Goal: Task Accomplishment & Management: Complete application form

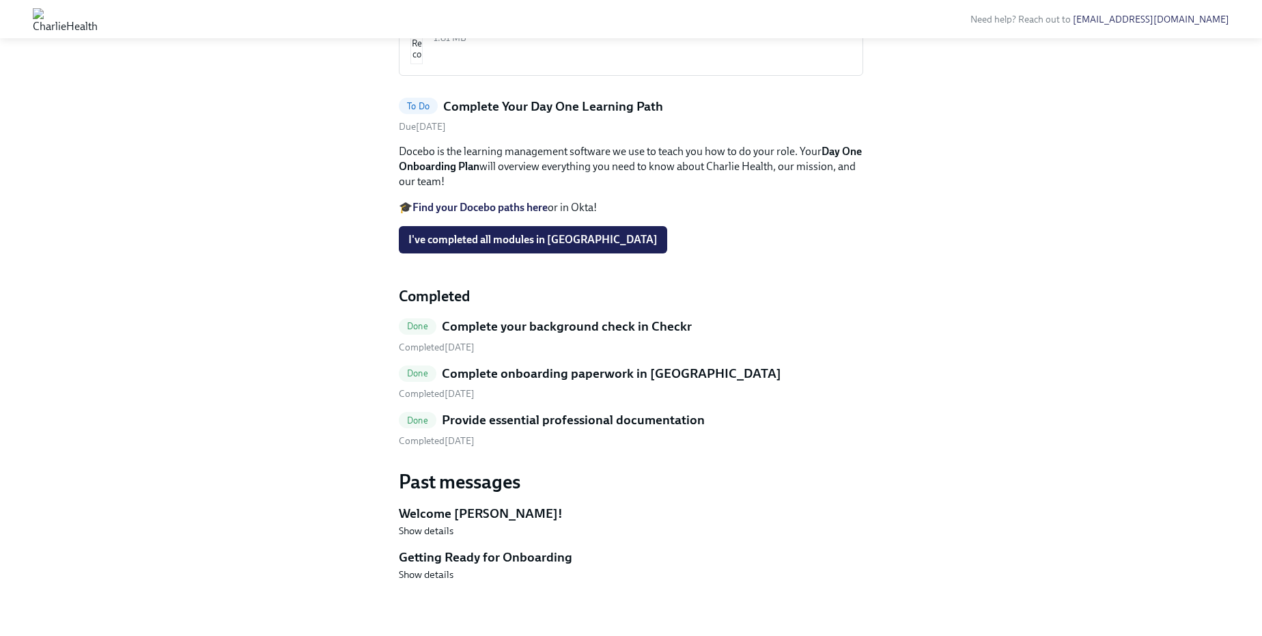
scroll to position [682, 0]
click at [488, 209] on strong "Find your Docebo paths here" at bounding box center [480, 207] width 135 height 13
click at [537, 205] on strong "Find your Docebo paths here" at bounding box center [480, 207] width 135 height 13
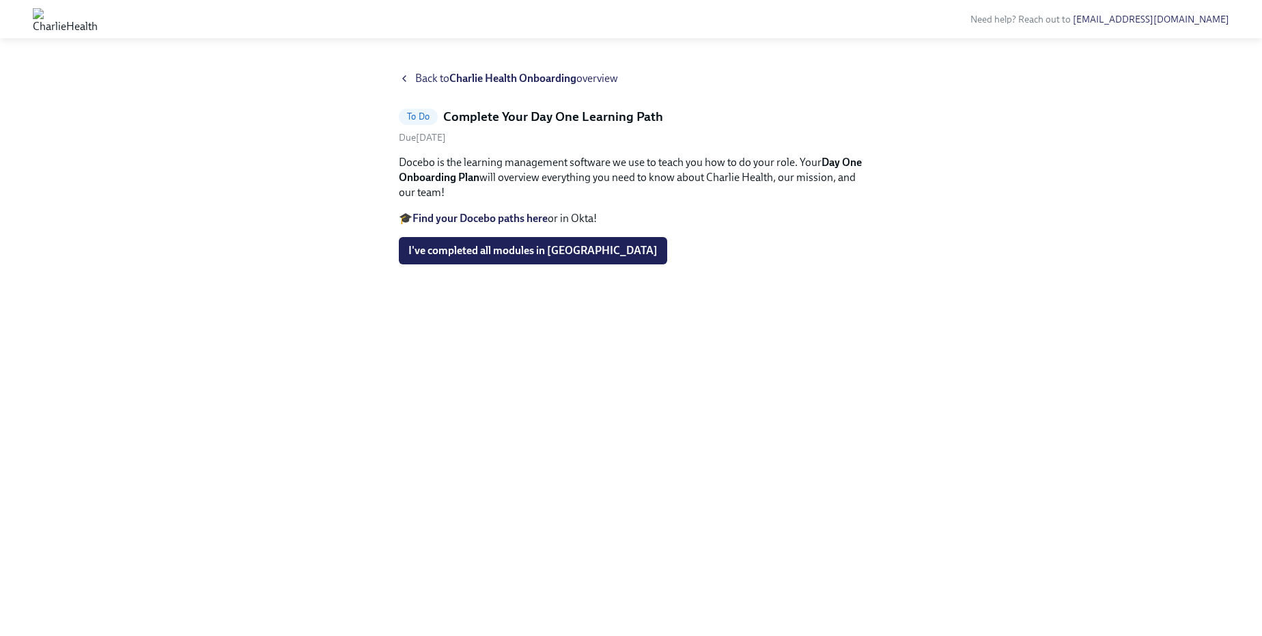
click at [490, 217] on strong "Find your Docebo paths here" at bounding box center [480, 218] width 135 height 13
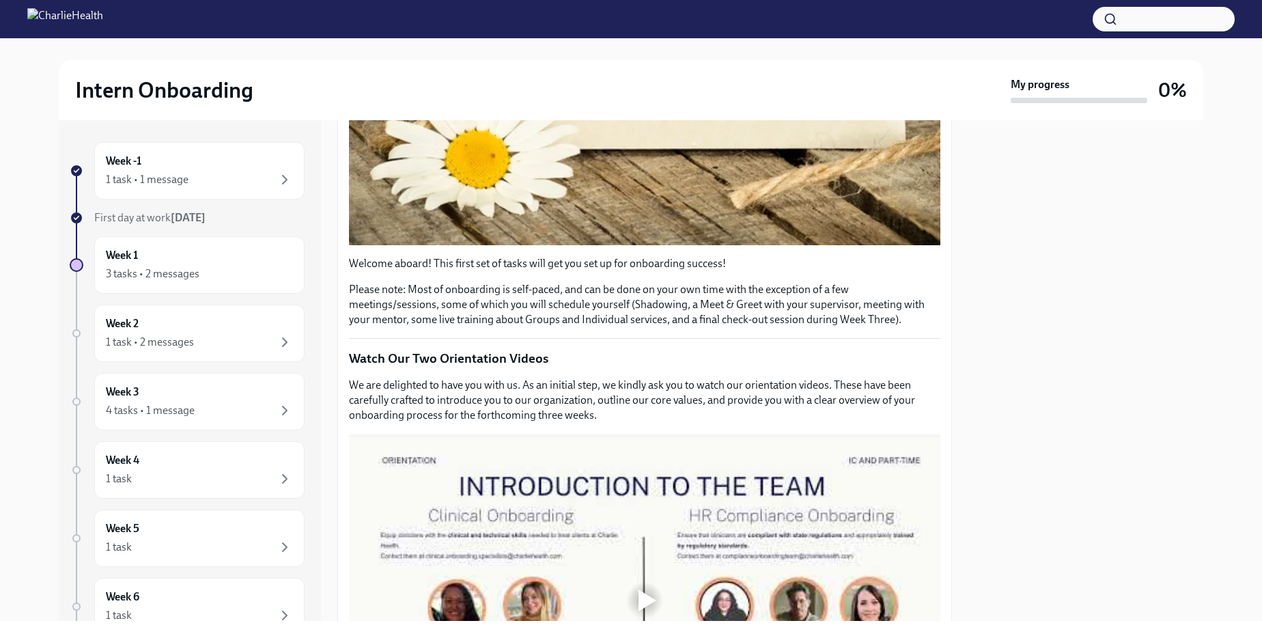
scroll to position [467, 0]
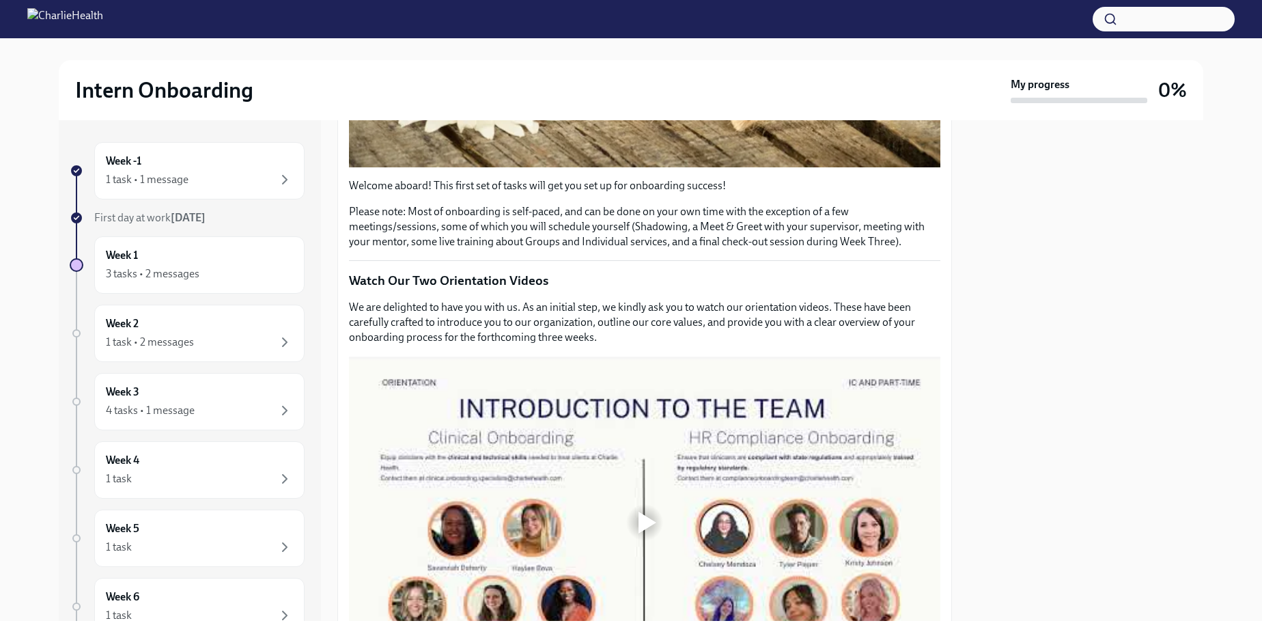
click at [669, 501] on div at bounding box center [645, 522] width 592 height 333
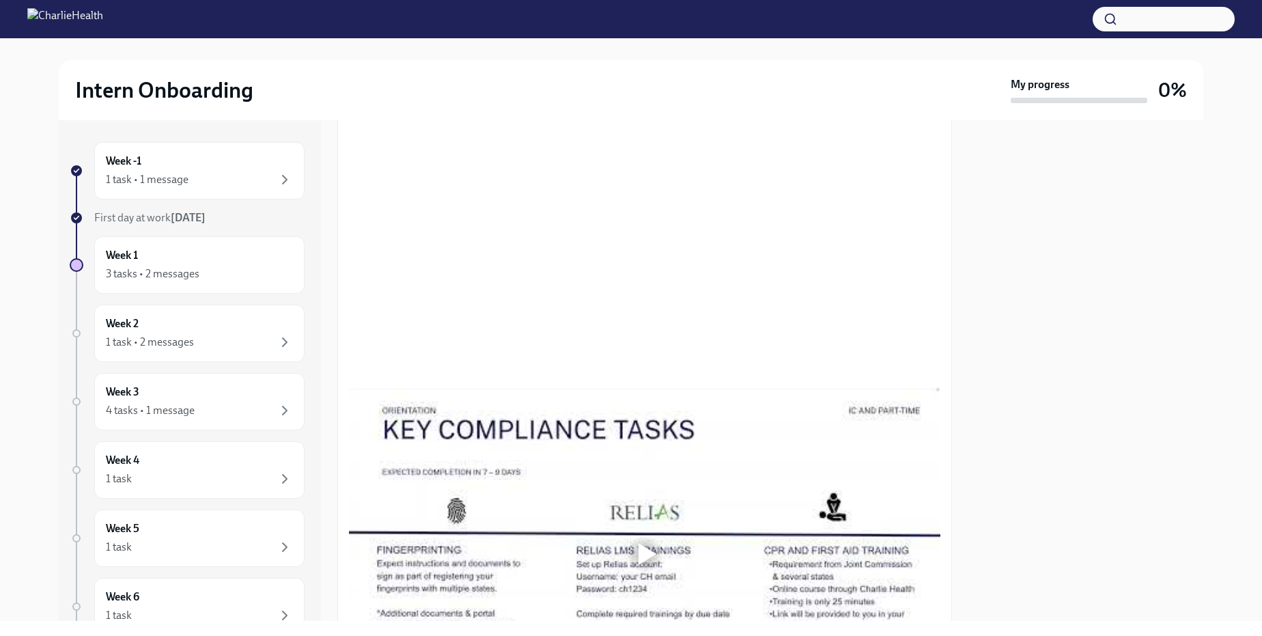
scroll to position [779, 0]
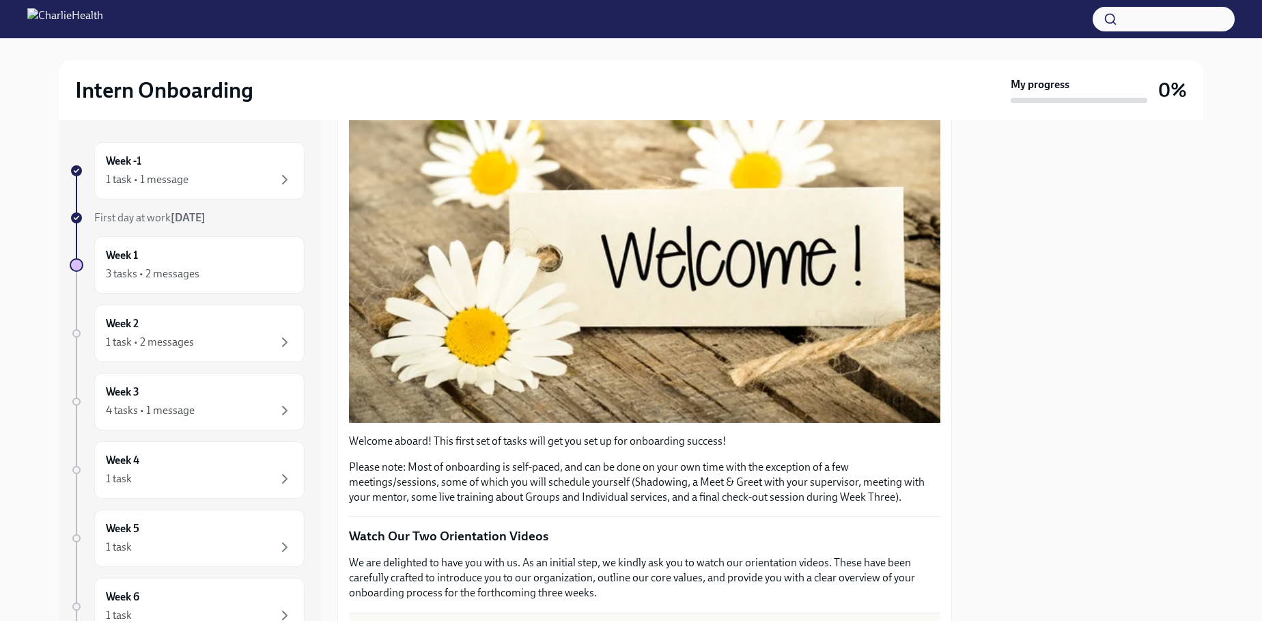
scroll to position [545, 0]
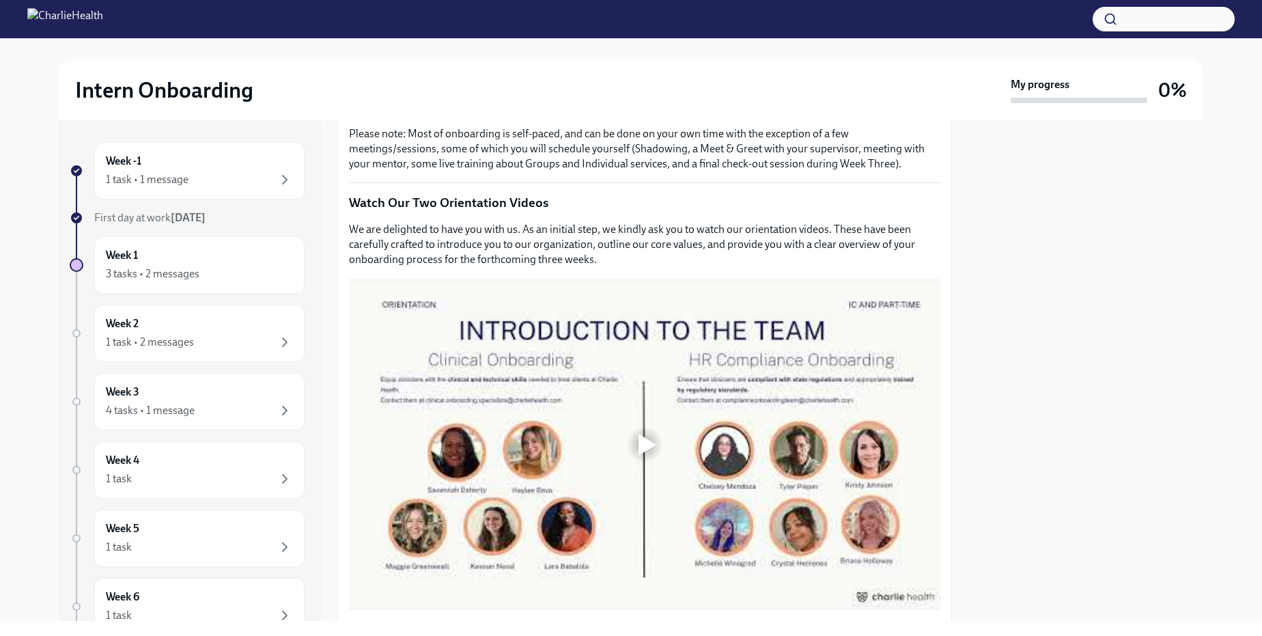
click at [596, 460] on div at bounding box center [645, 444] width 592 height 333
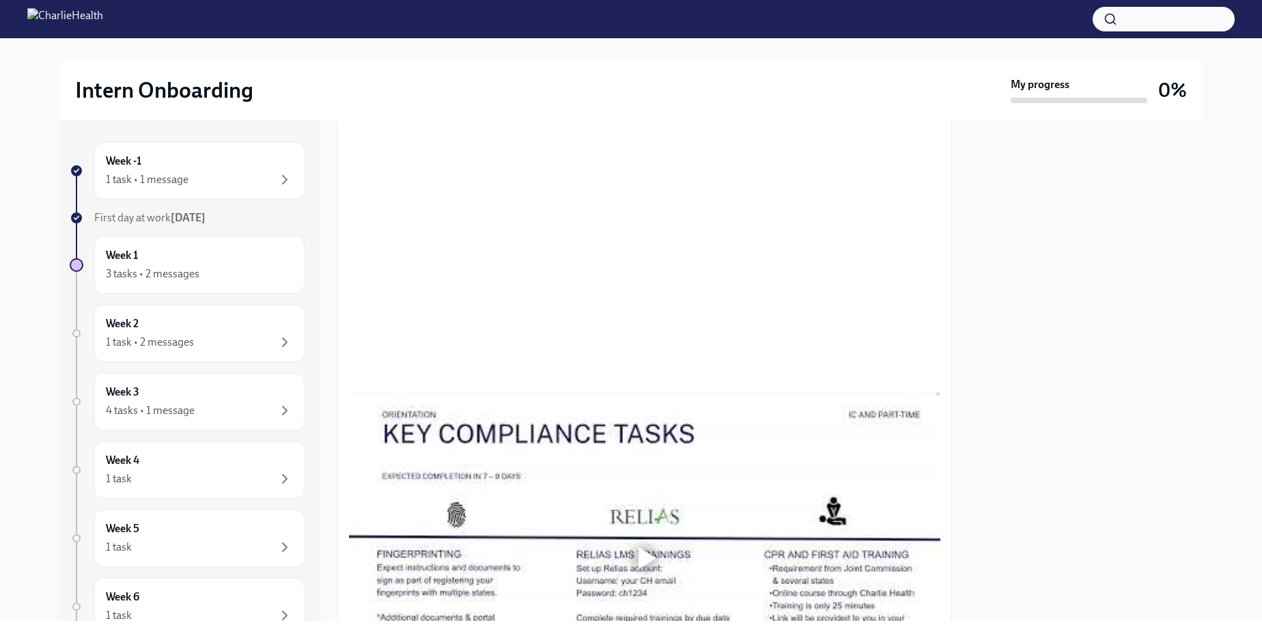
scroll to position [779, 0]
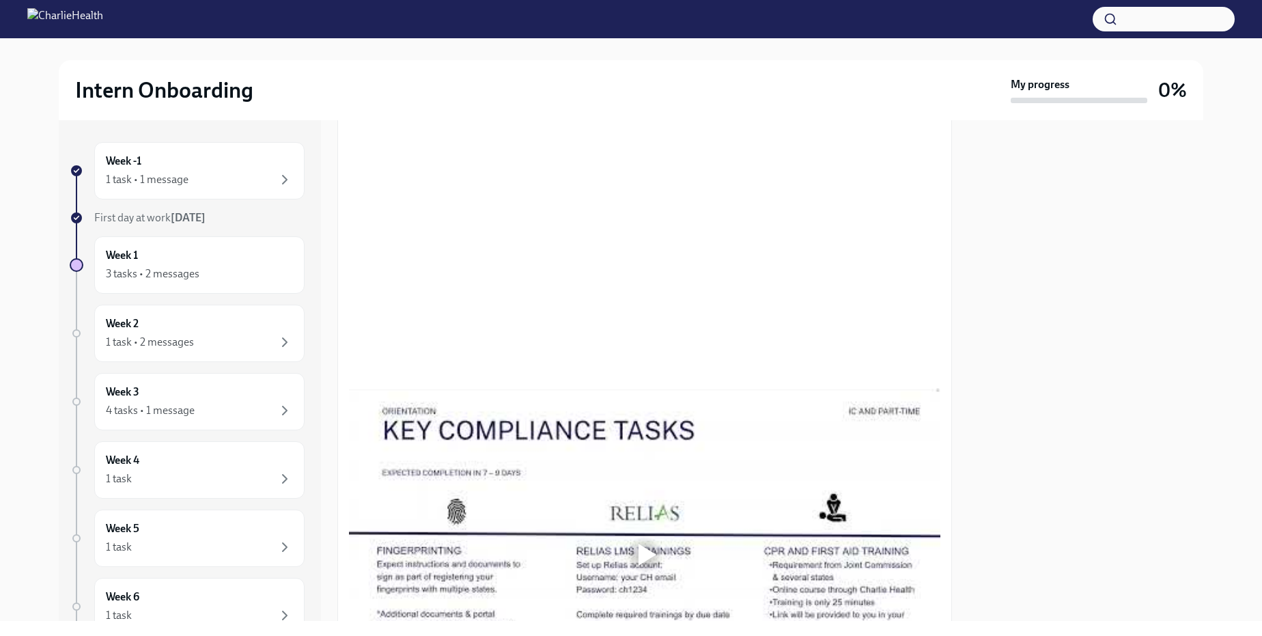
click at [649, 564] on div at bounding box center [648, 555] width 18 height 22
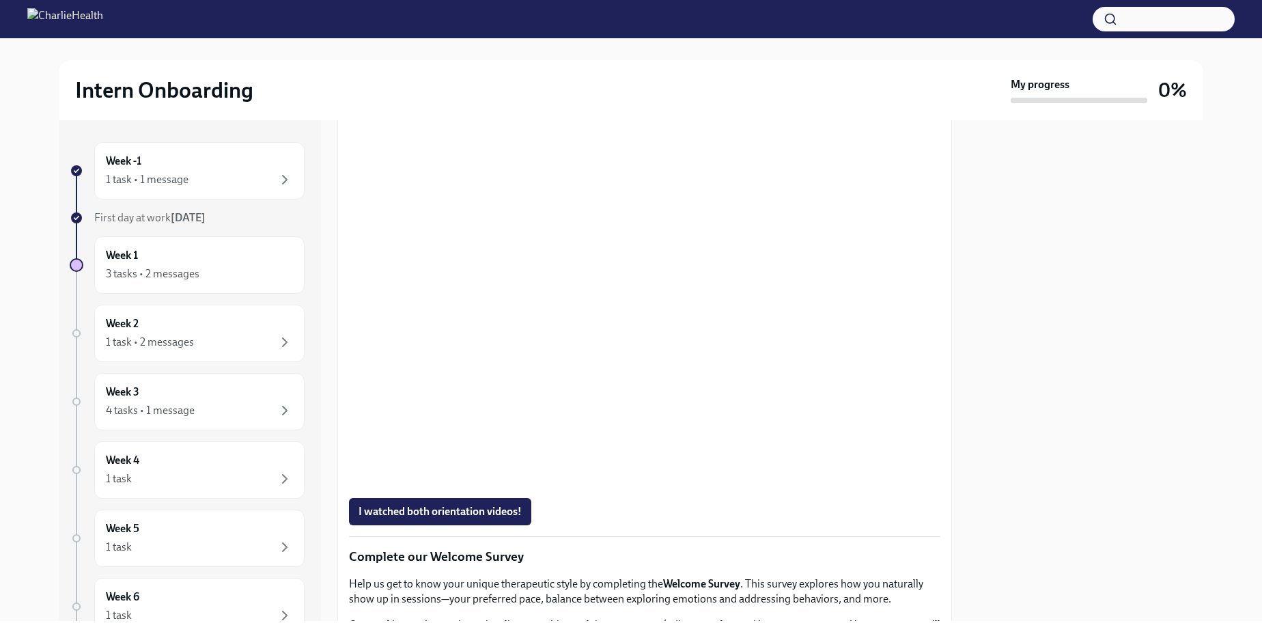
scroll to position [701, 0]
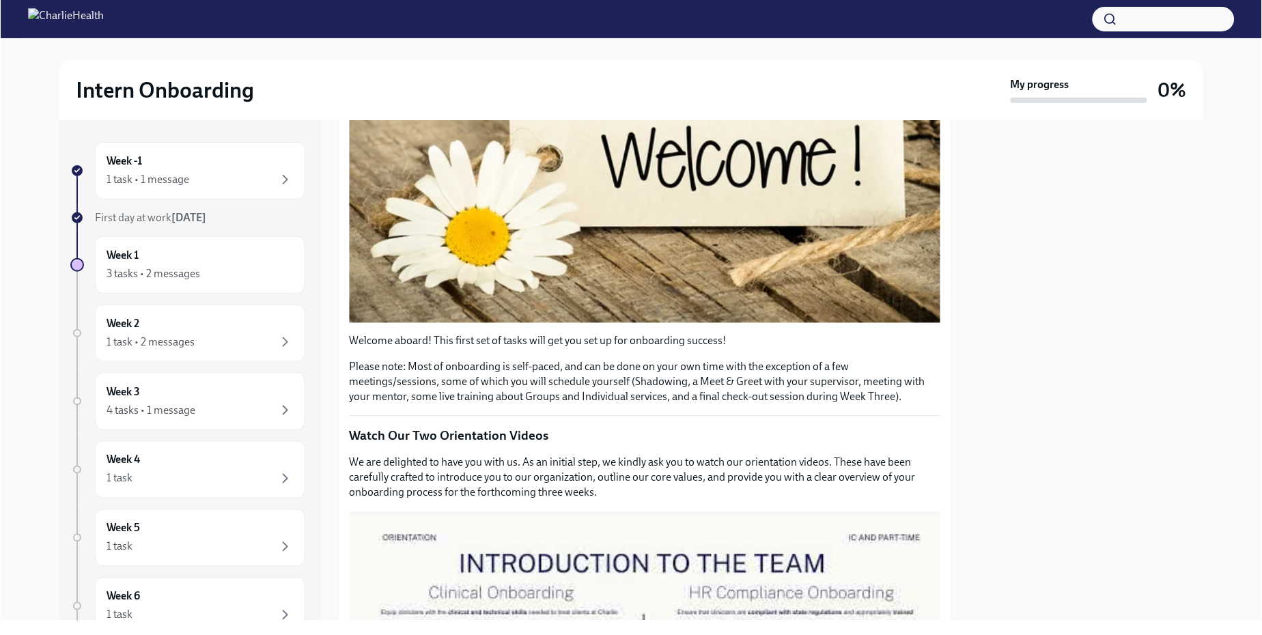
scroll to position [623, 0]
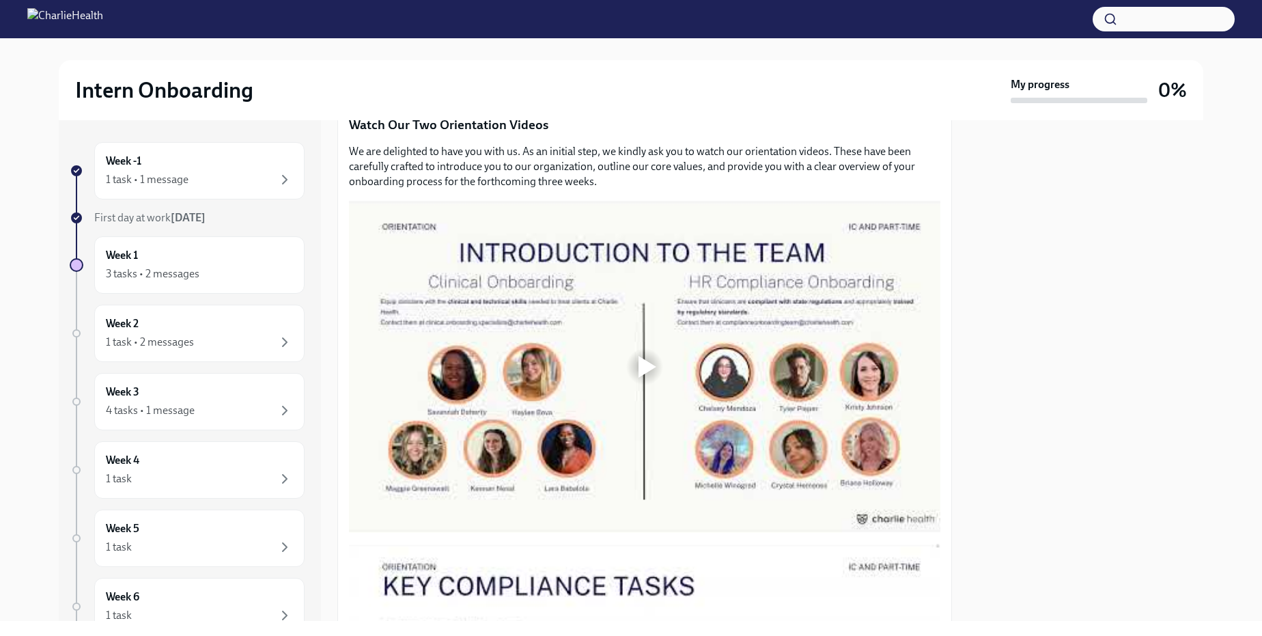
click at [661, 361] on div at bounding box center [645, 367] width 44 height 44
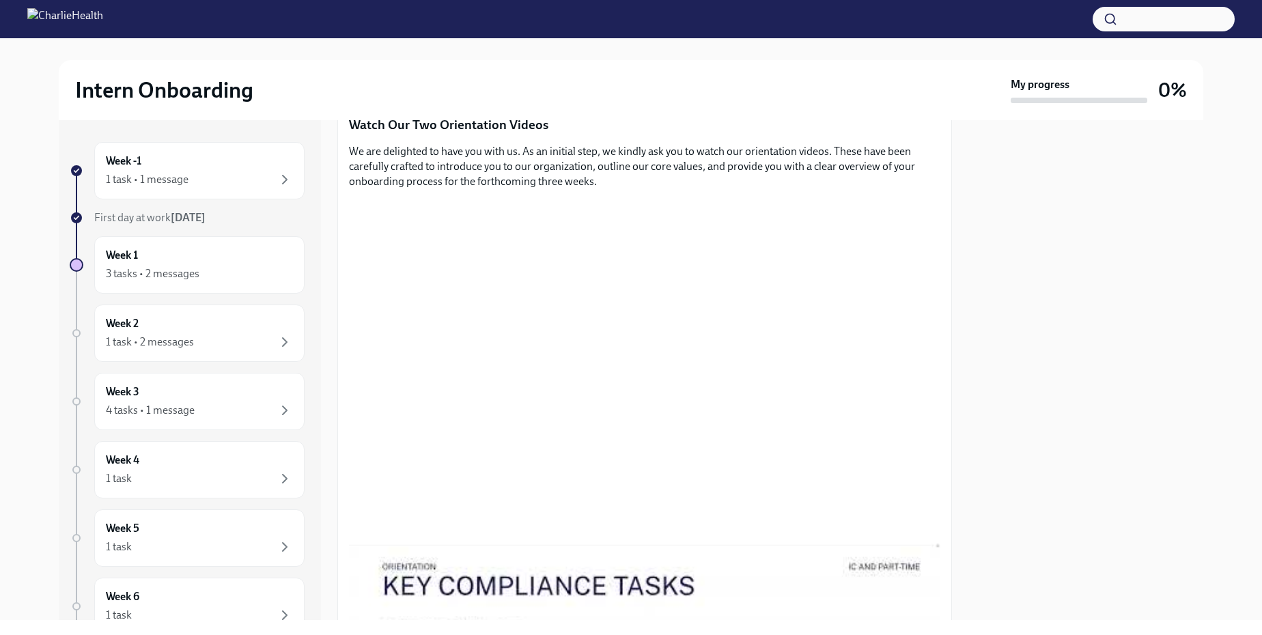
click at [1147, 334] on div at bounding box center [1086, 370] width 235 height 500
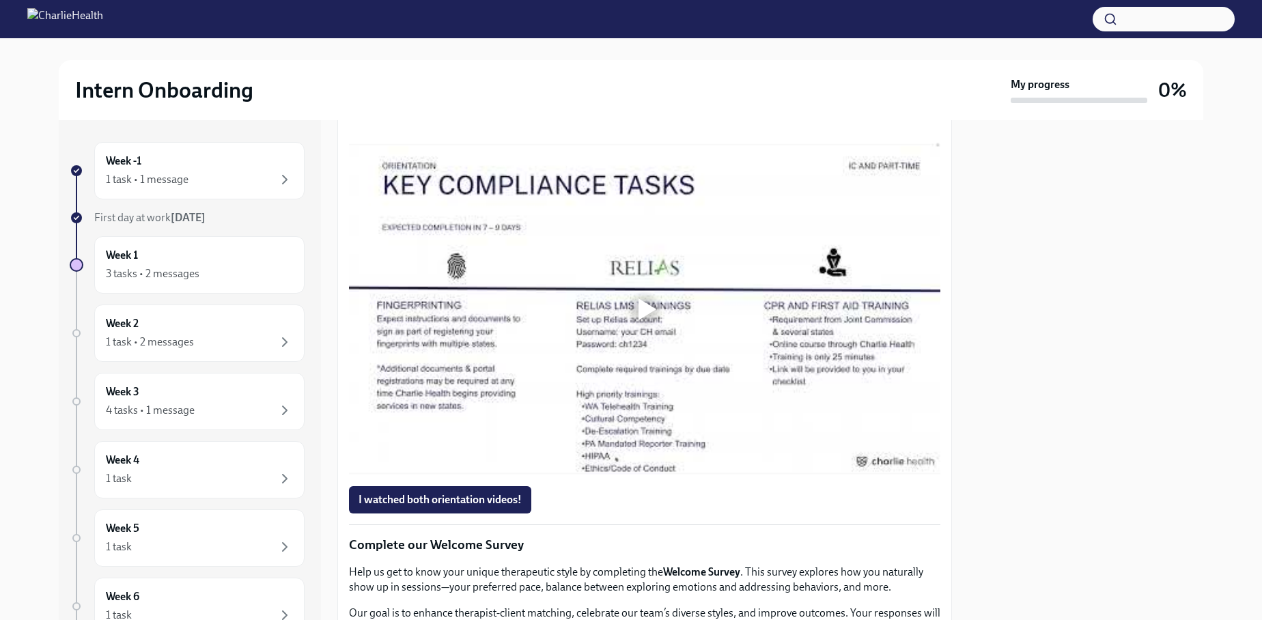
scroll to position [1030, 0]
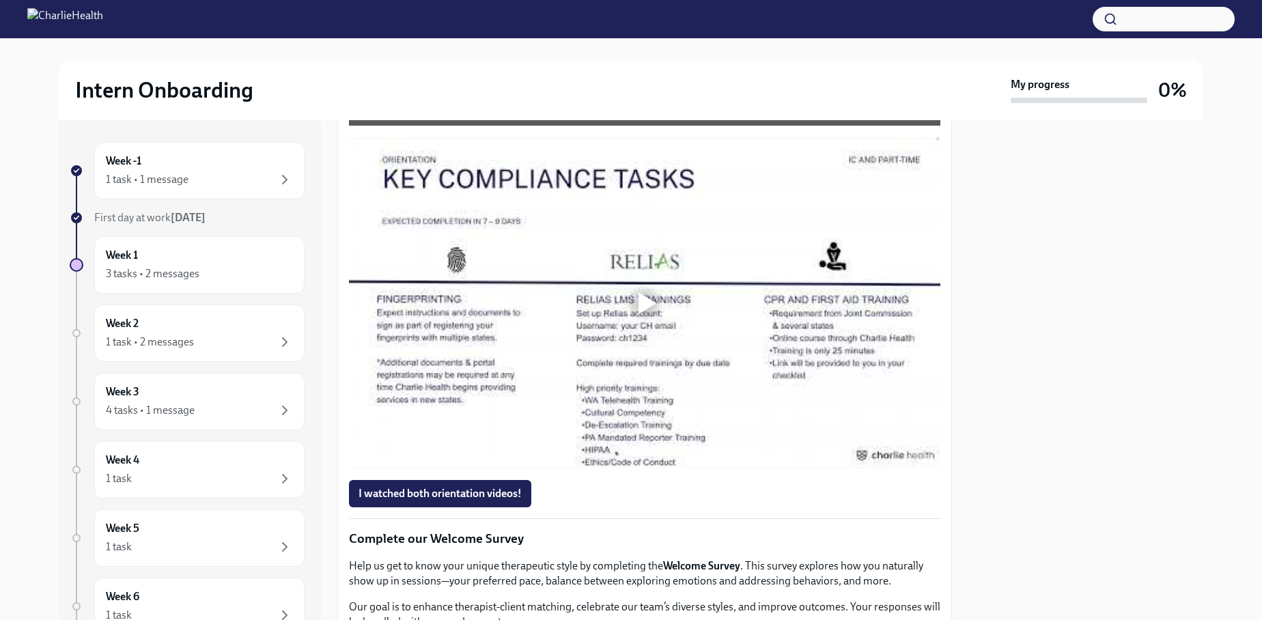
click at [641, 307] on div at bounding box center [648, 303] width 18 height 22
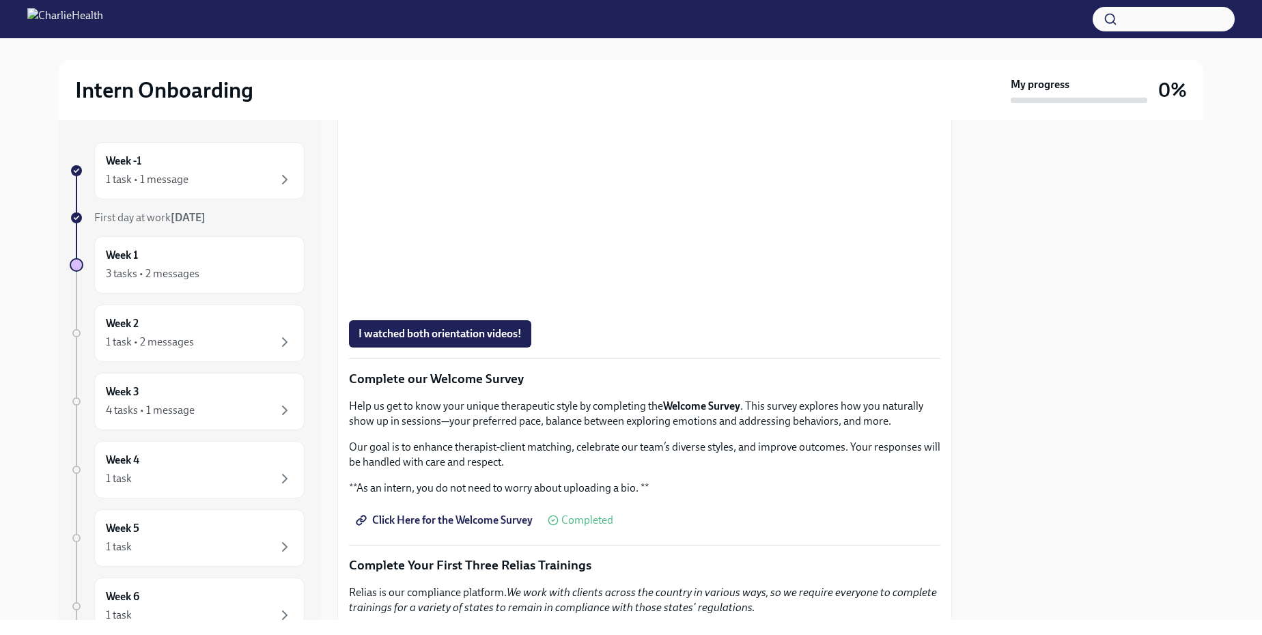
scroll to position [1341, 0]
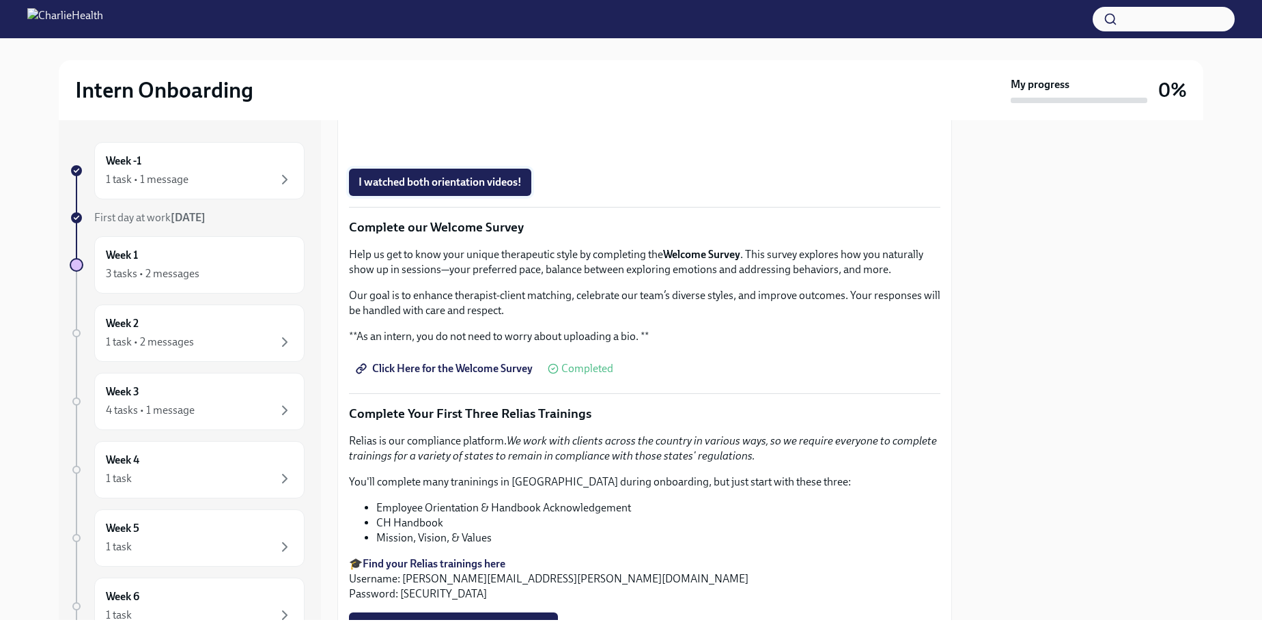
click at [508, 180] on span "I watched both orientation videos!" at bounding box center [440, 183] width 163 height 14
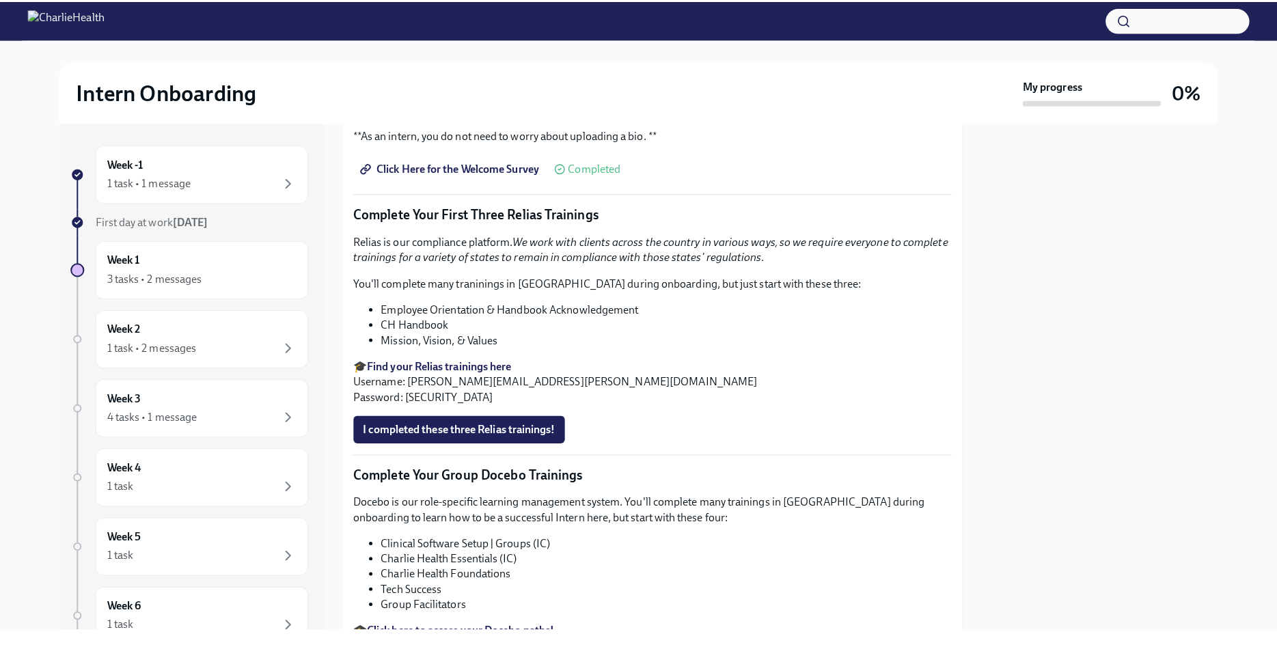
scroll to position [1575, 0]
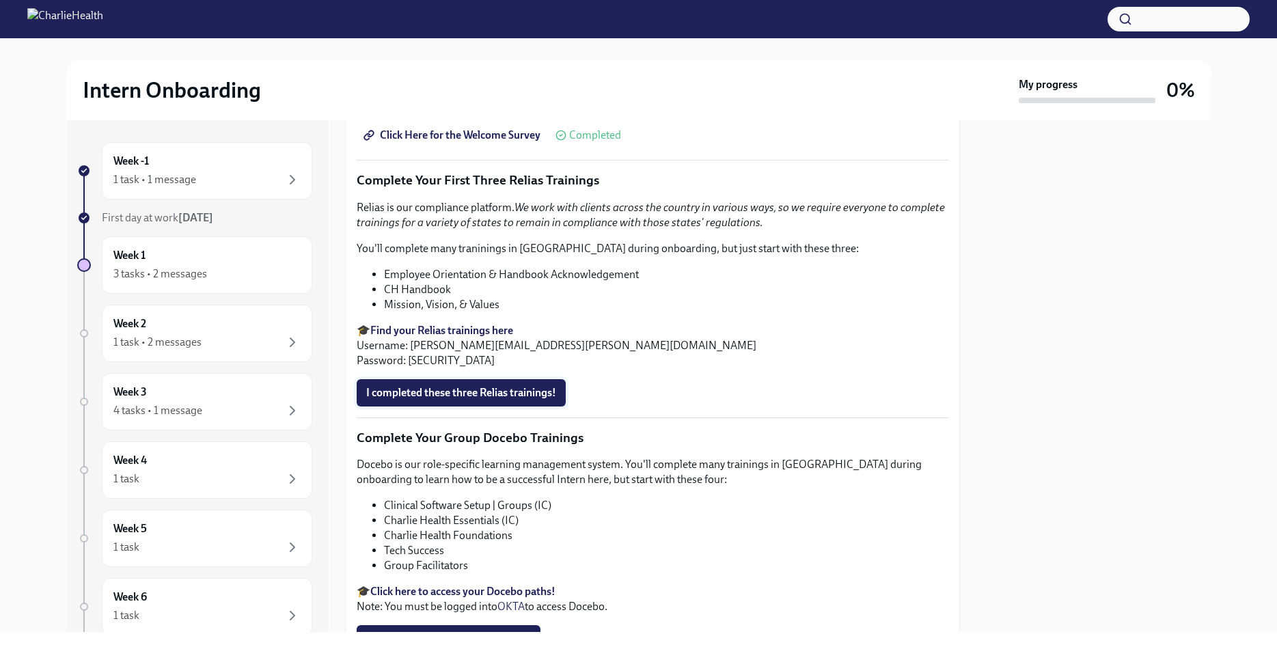
click at [479, 387] on span "I completed these three Relias trainings!" at bounding box center [461, 393] width 190 height 14
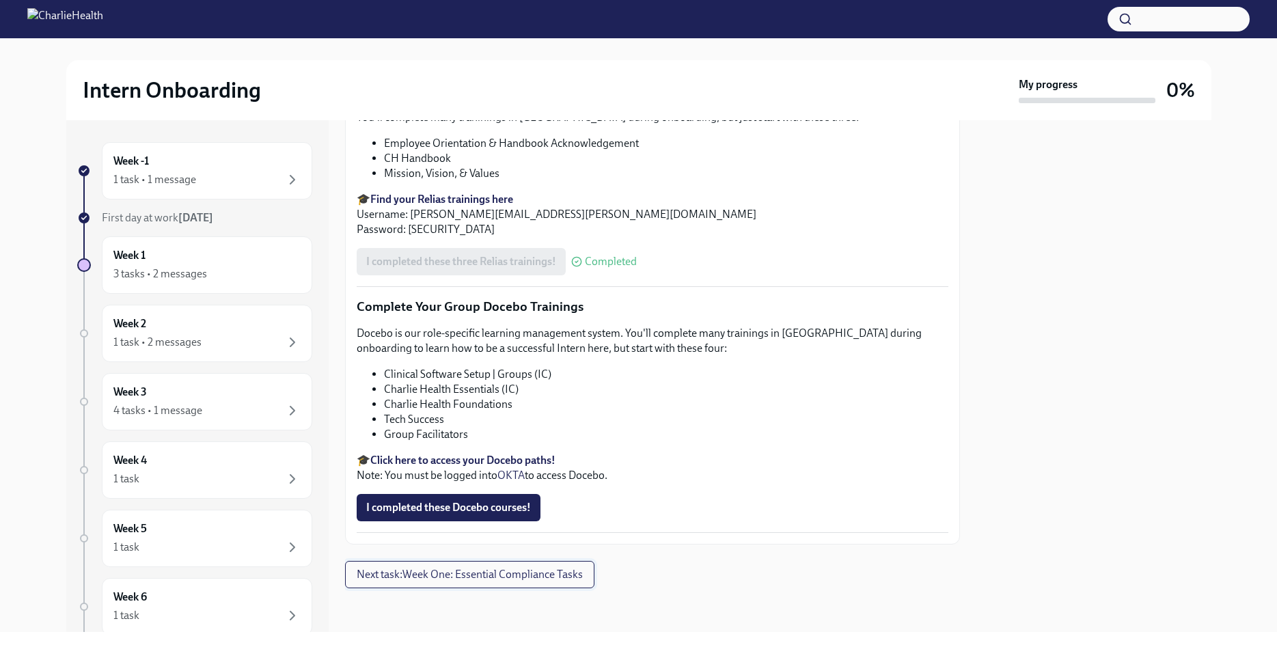
click at [512, 577] on span "Next task : Week One: Essential Compliance Tasks" at bounding box center [470, 575] width 226 height 14
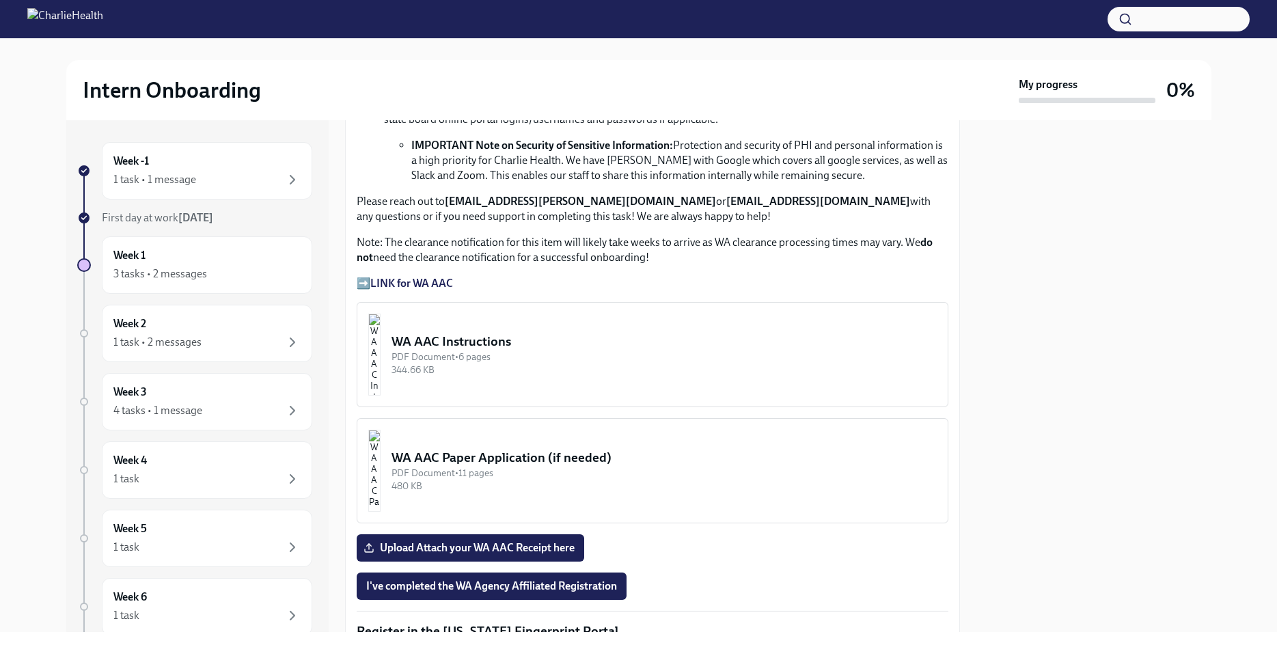
scroll to position [934, 0]
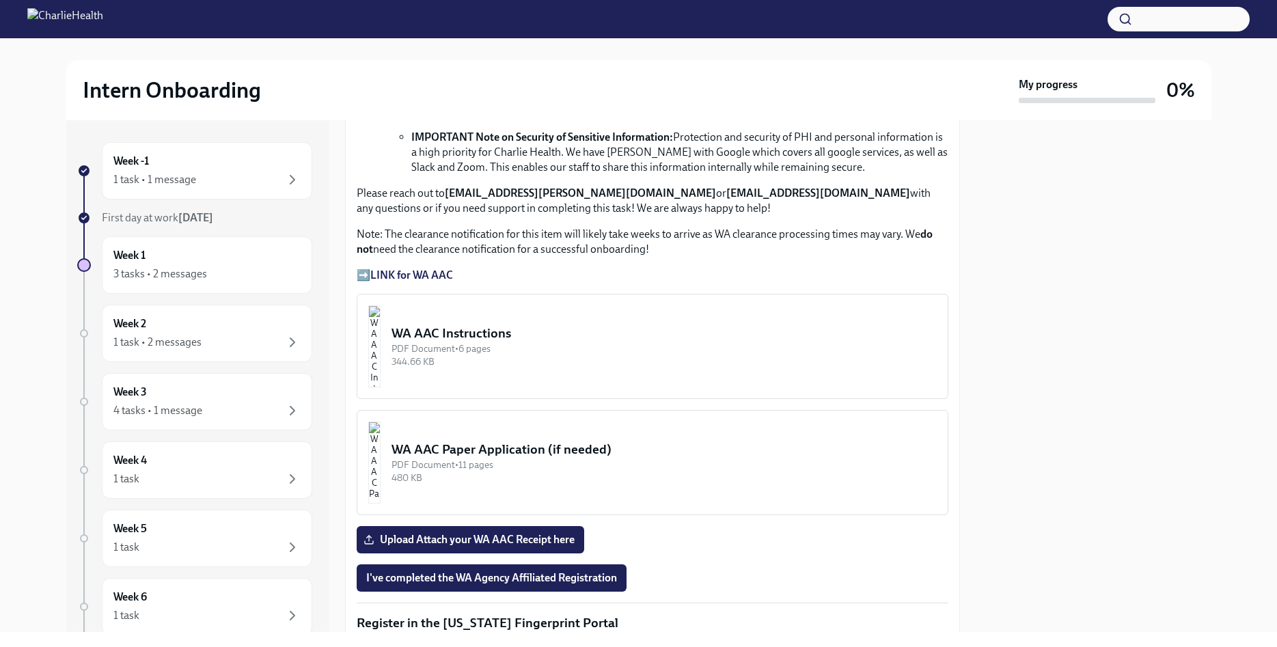
click at [462, 337] on div "WA AAC Instructions" at bounding box center [663, 333] width 545 height 18
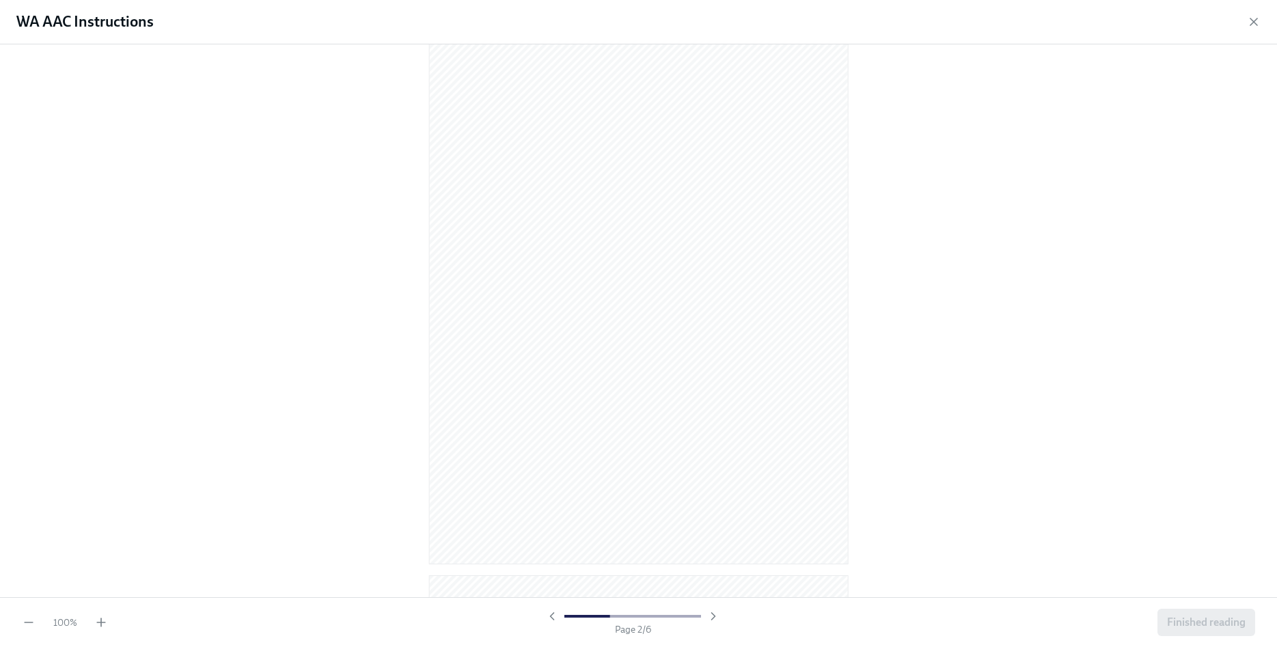
scroll to position [623, 0]
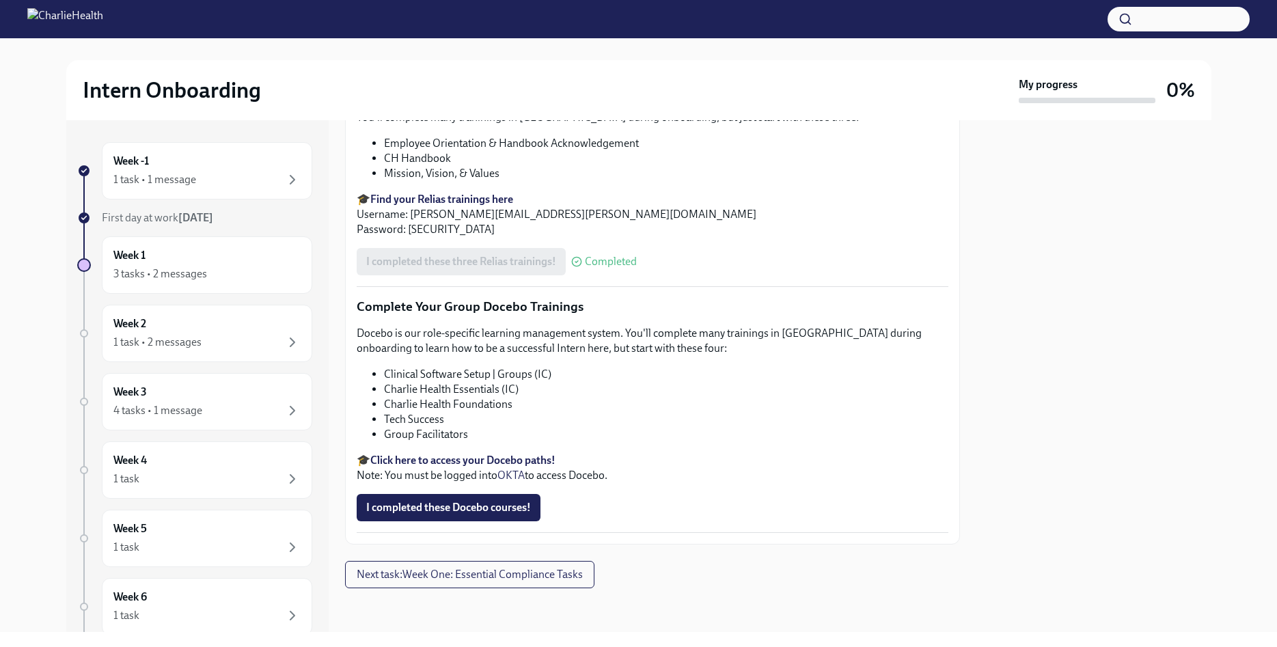
scroll to position [1632, 0]
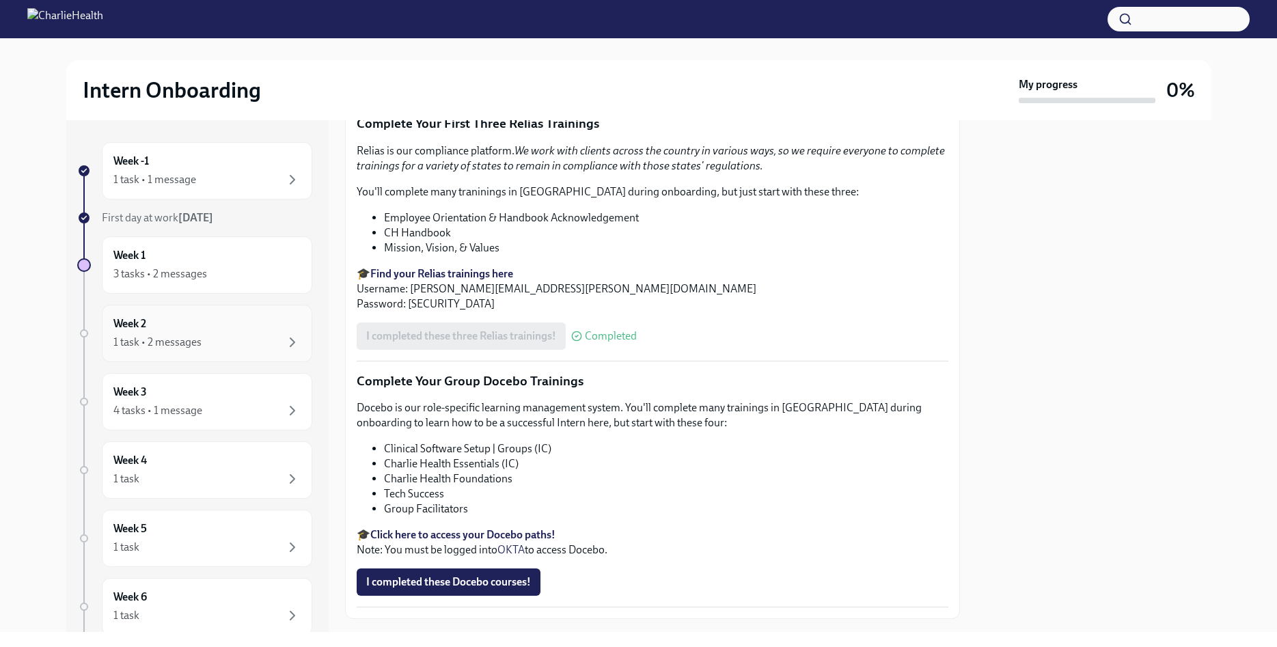
click at [236, 340] on div "1 task • 2 messages" at bounding box center [206, 342] width 187 height 16
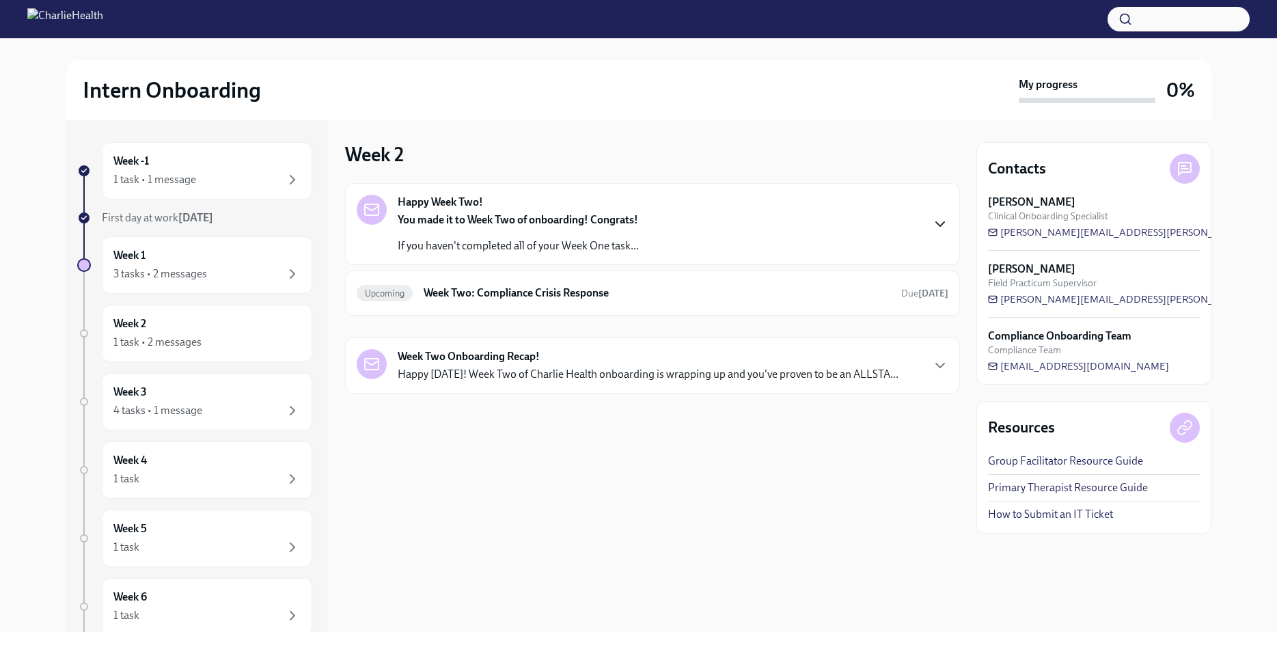
click at [935, 227] on icon "button" at bounding box center [940, 224] width 16 height 16
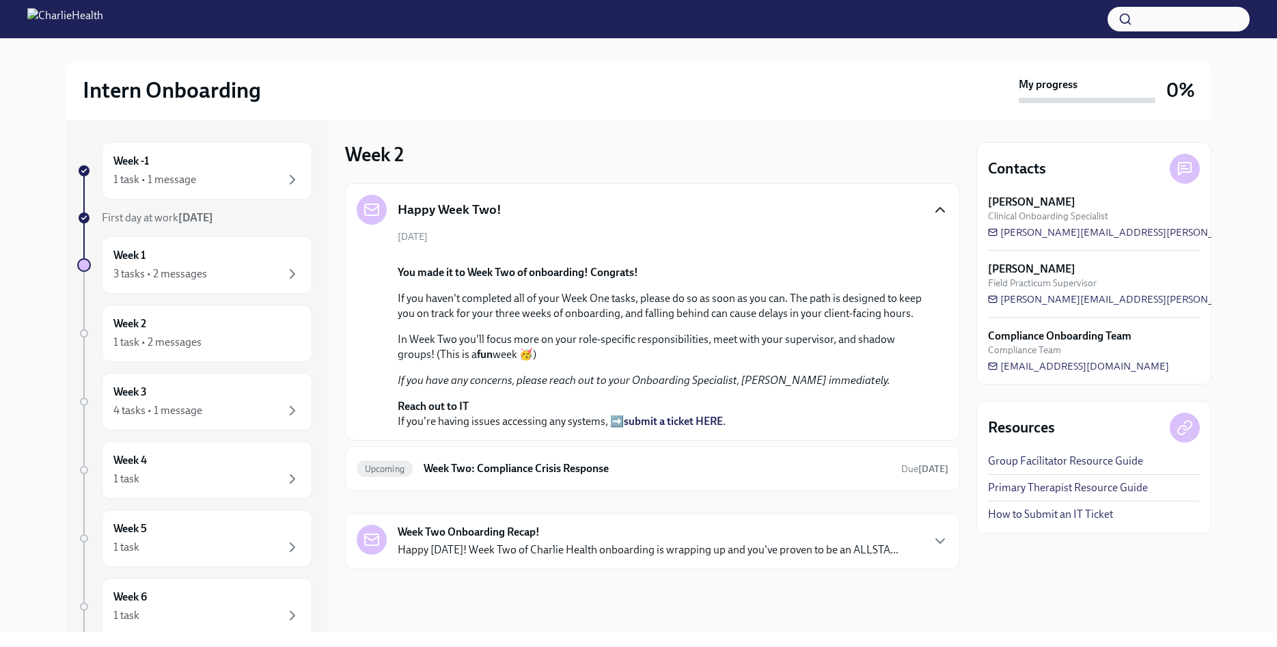
scroll to position [220, 0]
click at [224, 276] on div "3 tasks • 2 messages" at bounding box center [206, 274] width 187 height 16
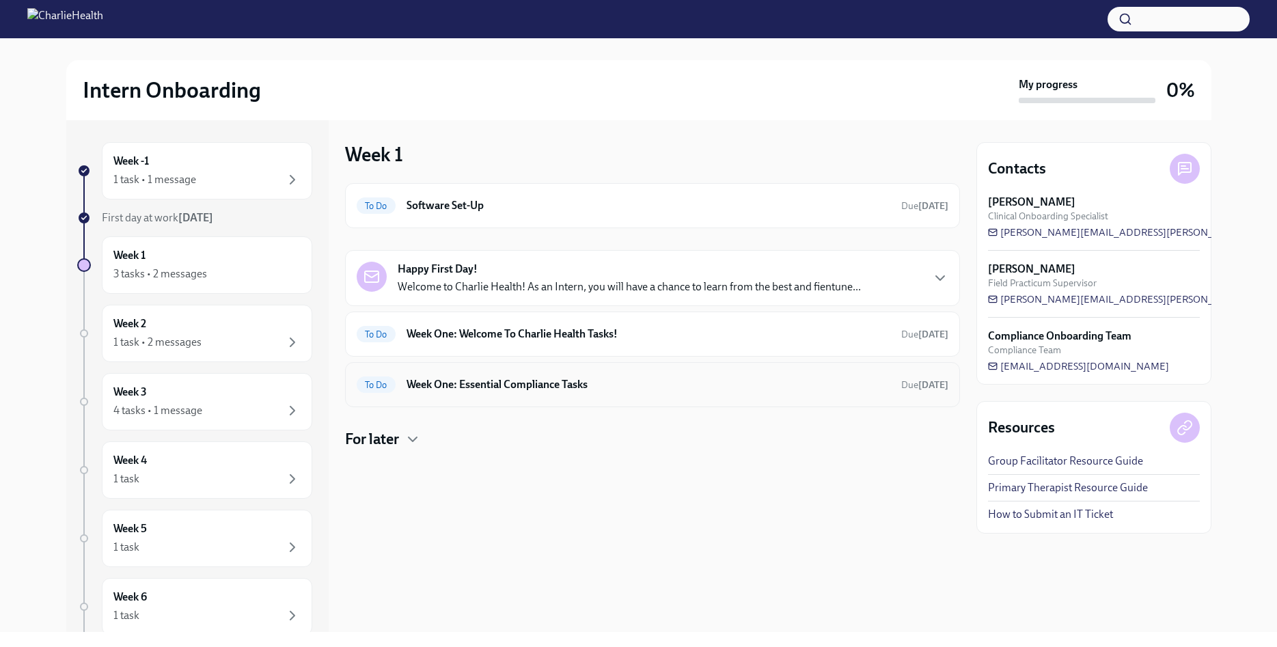
click at [626, 392] on div "To Do Week One: Essential Compliance Tasks Due in 6 days" at bounding box center [653, 385] width 592 height 22
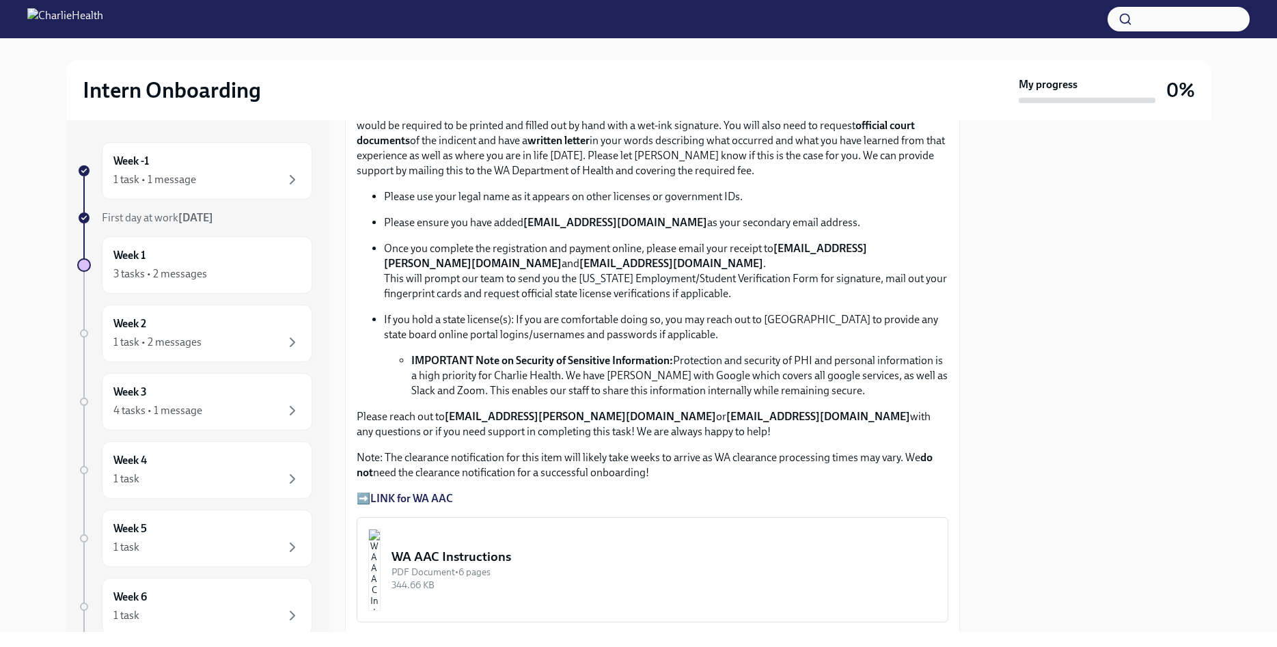
scroll to position [779, 0]
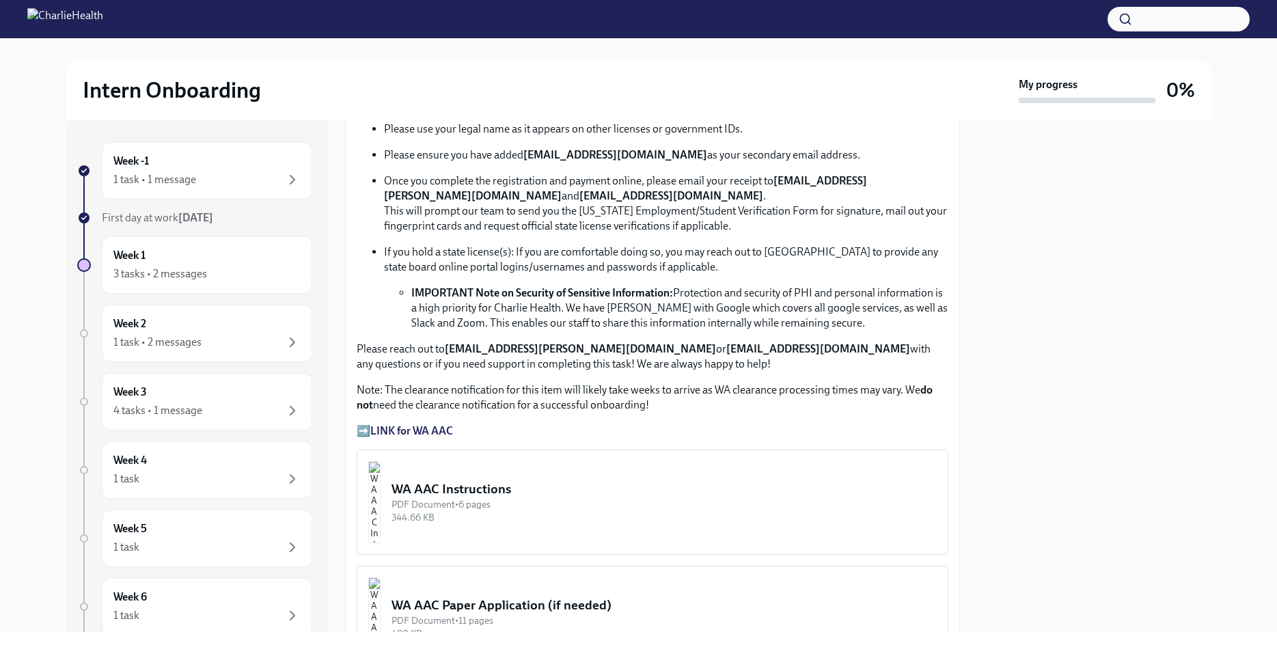
click at [650, 428] on p "➡️ LINK for WA AAC" at bounding box center [653, 430] width 592 height 15
click at [439, 430] on strong "LINK for WA AAC" at bounding box center [411, 430] width 83 height 13
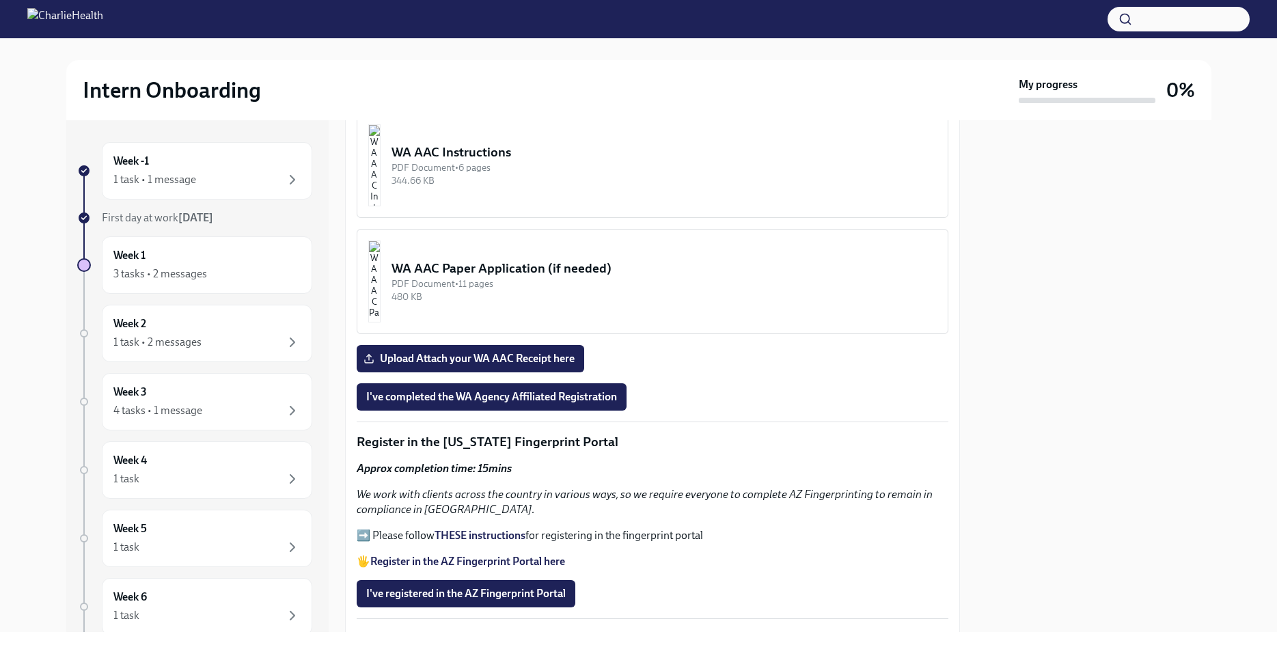
scroll to position [1090, 0]
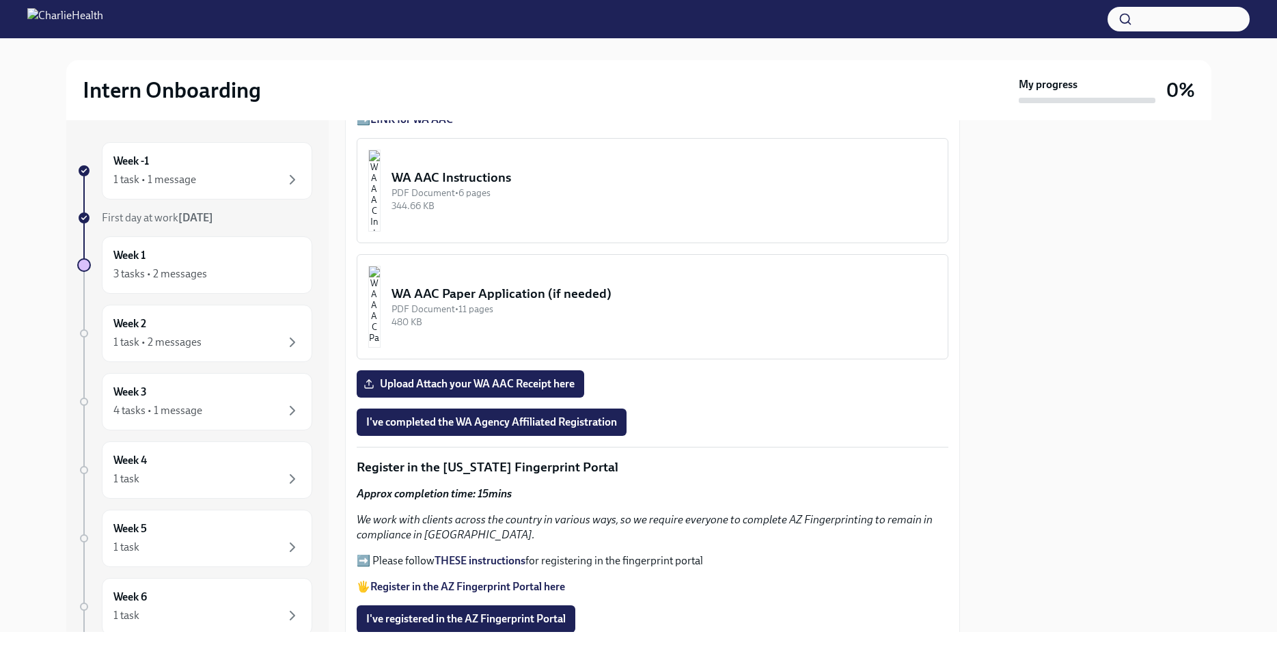
click at [522, 189] on div "PDF Document • 6 pages" at bounding box center [663, 192] width 545 height 13
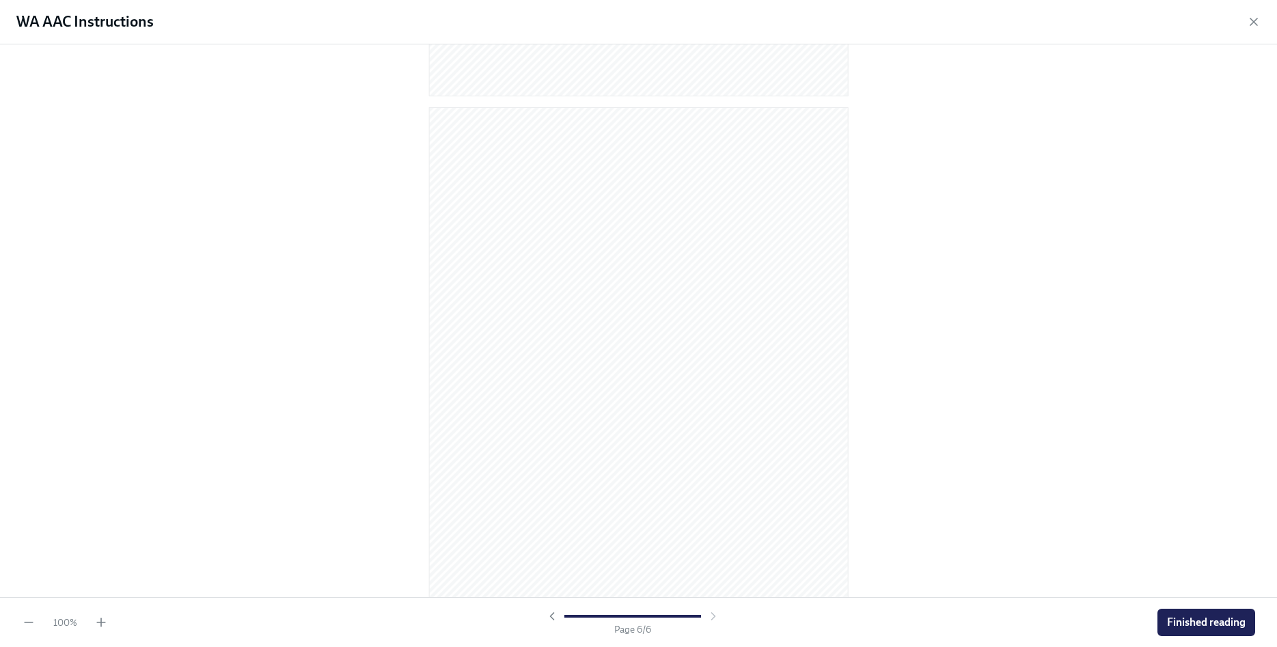
scroll to position [2778, 0]
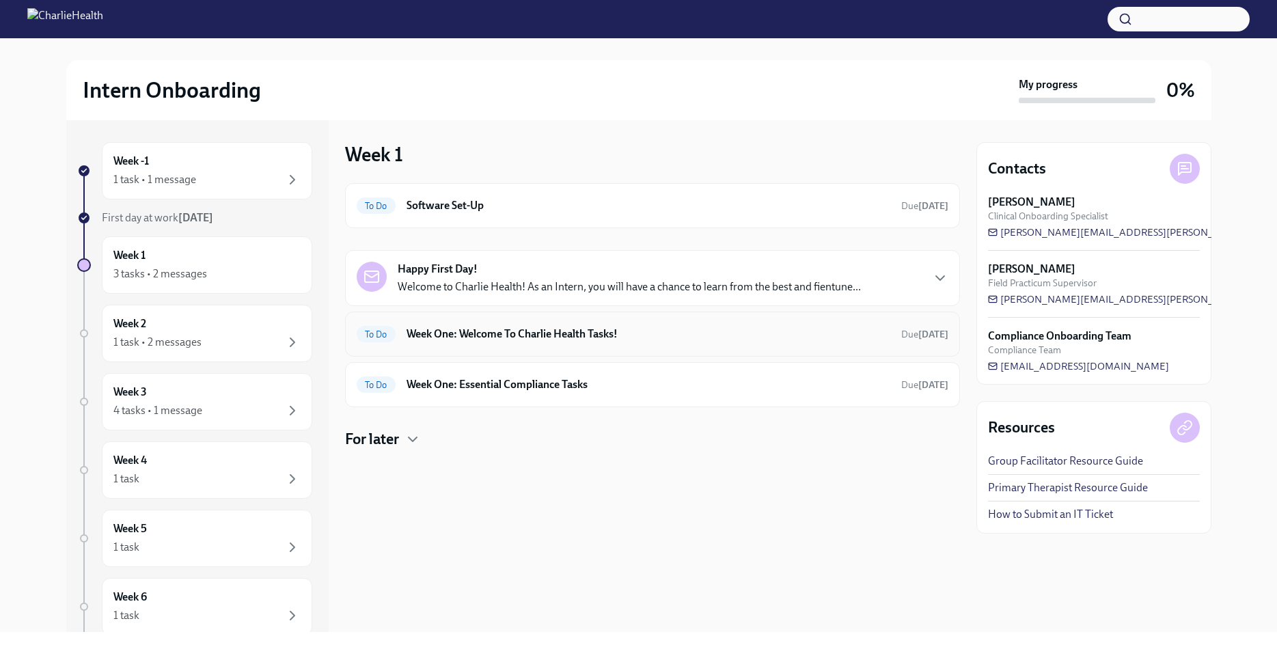
click at [537, 340] on h6 "Week One: Welcome To Charlie Health Tasks!" at bounding box center [648, 333] width 484 height 15
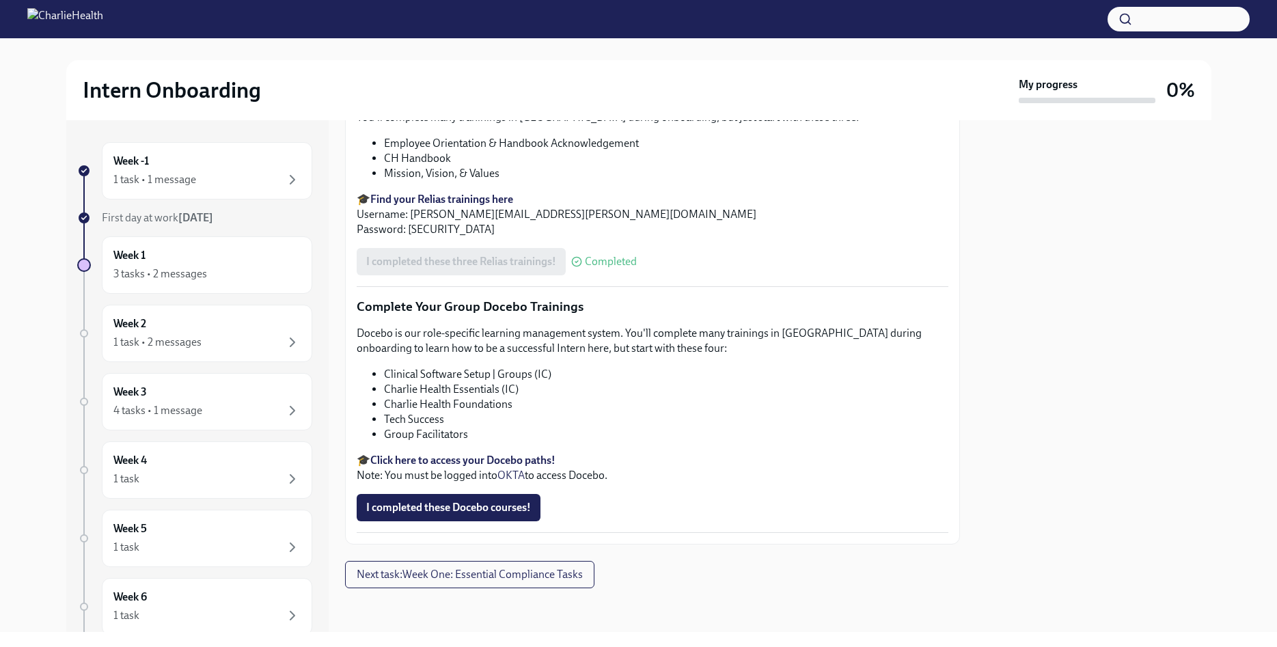
scroll to position [1710, 0]
click at [473, 570] on span "Next task : Week One: Essential Compliance Tasks" at bounding box center [470, 575] width 226 height 14
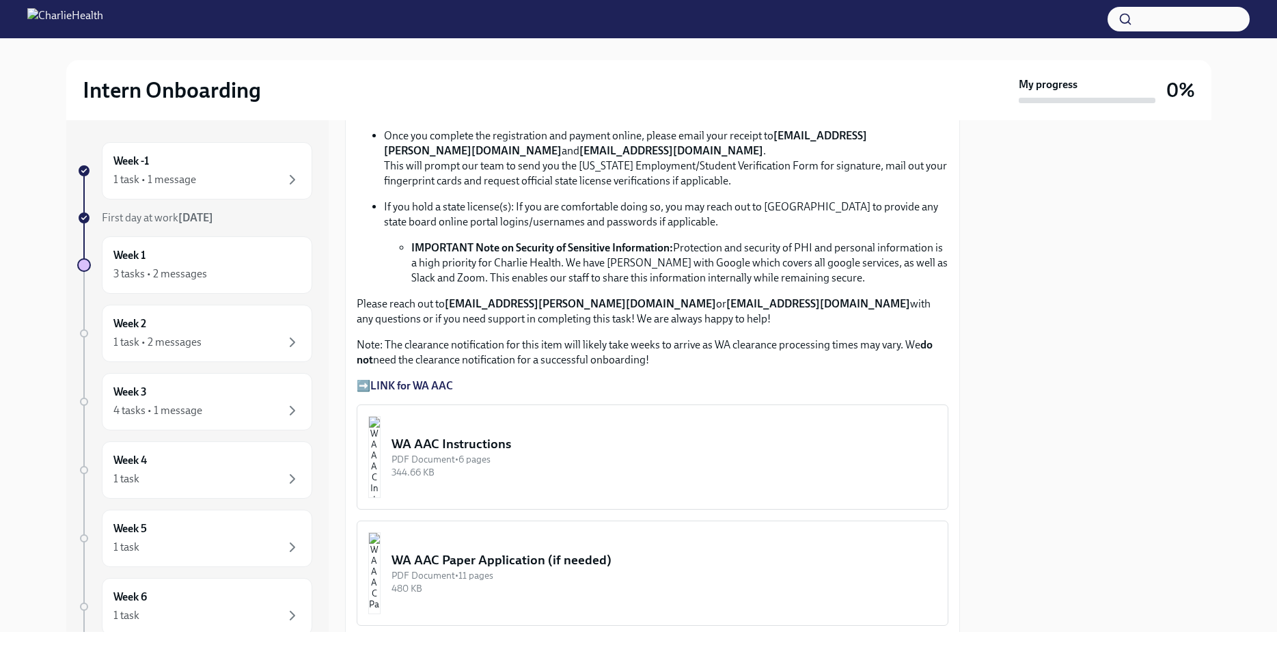
scroll to position [934, 0]
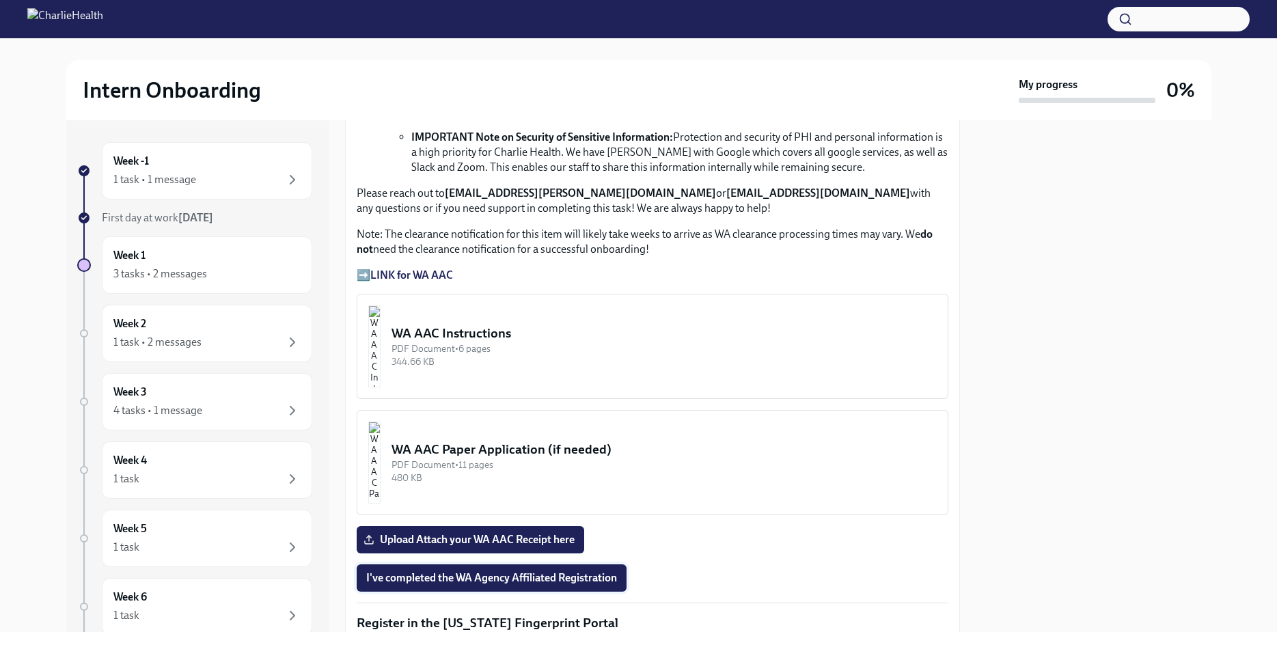
click at [515, 584] on span "I've completed the WA Agency Affiliated Registration" at bounding box center [491, 578] width 251 height 14
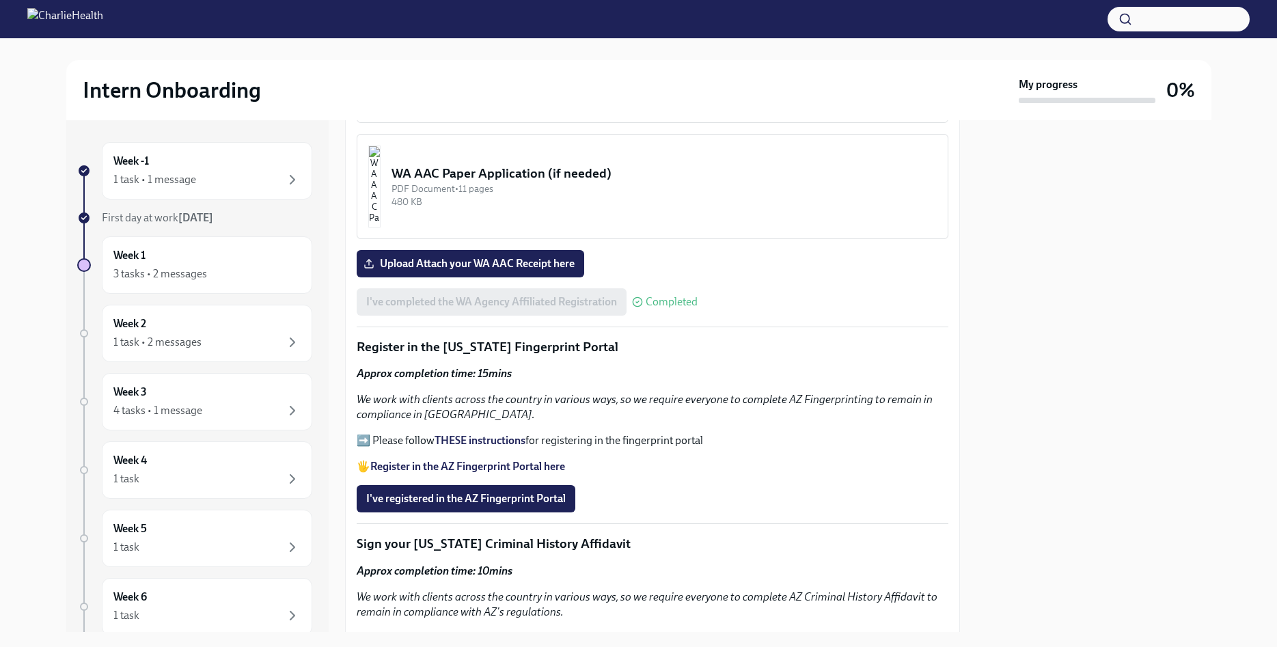
scroll to position [1246, 0]
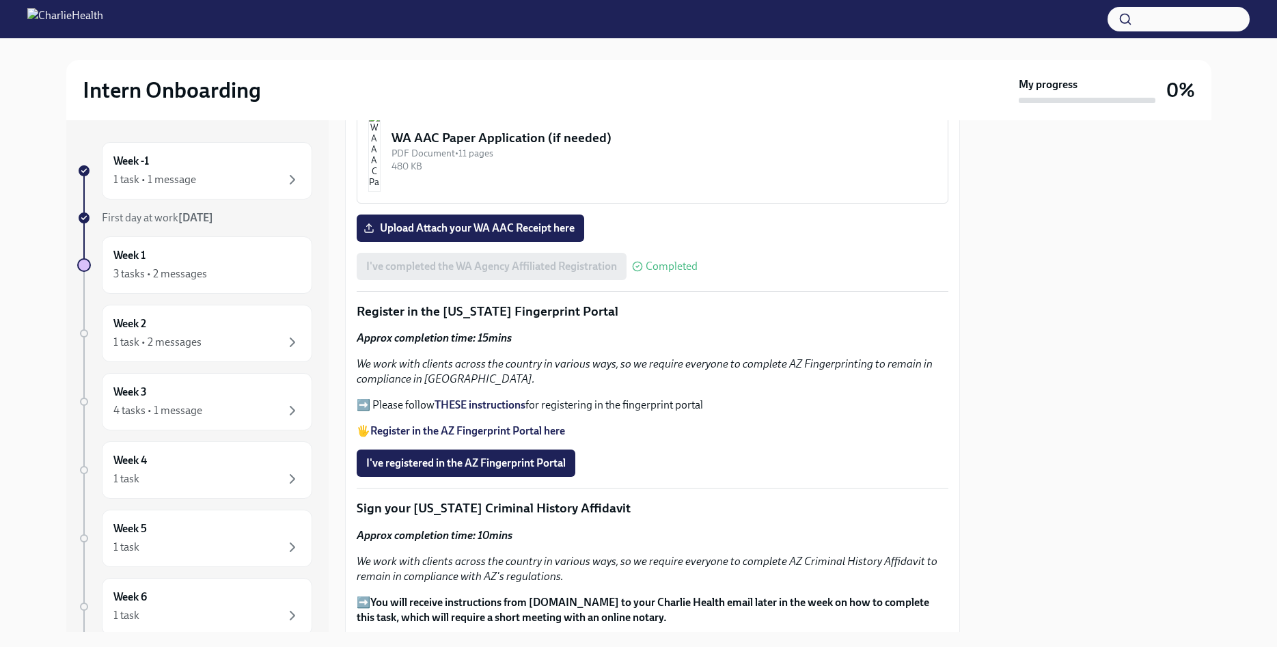
click at [460, 404] on strong "THESE instructions" at bounding box center [479, 404] width 91 height 13
click at [517, 464] on span "I've registered in the AZ Fingerprint Portal" at bounding box center [465, 463] width 199 height 14
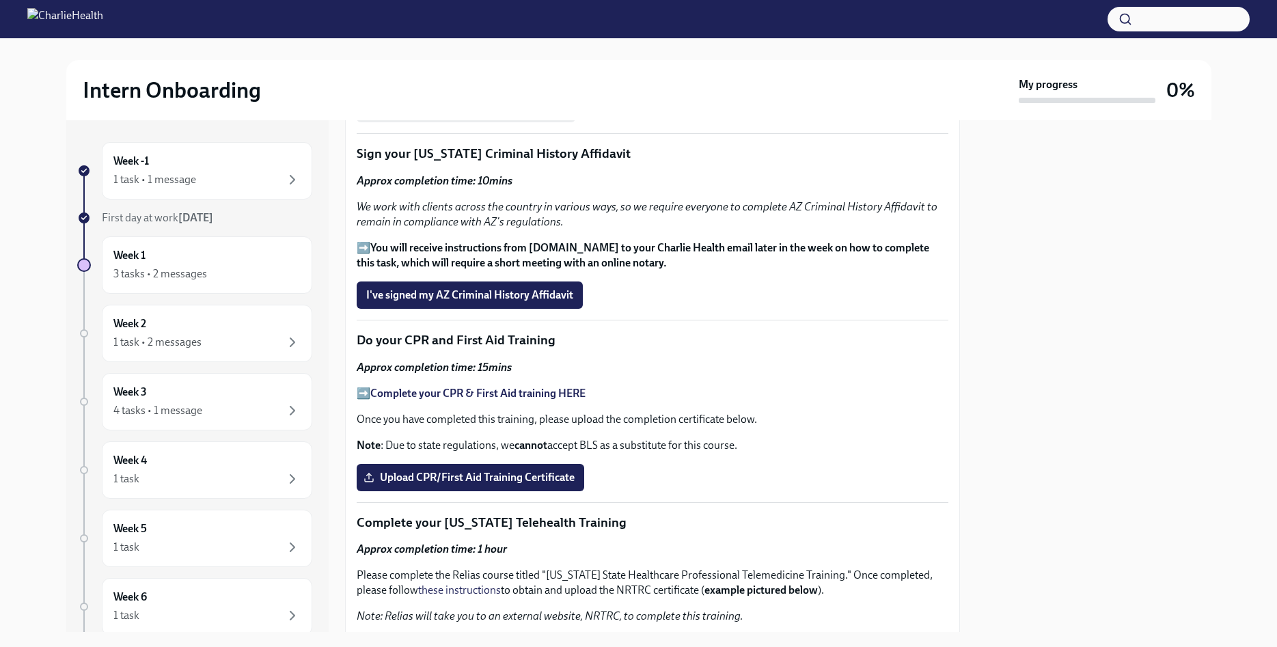
scroll to position [1635, 0]
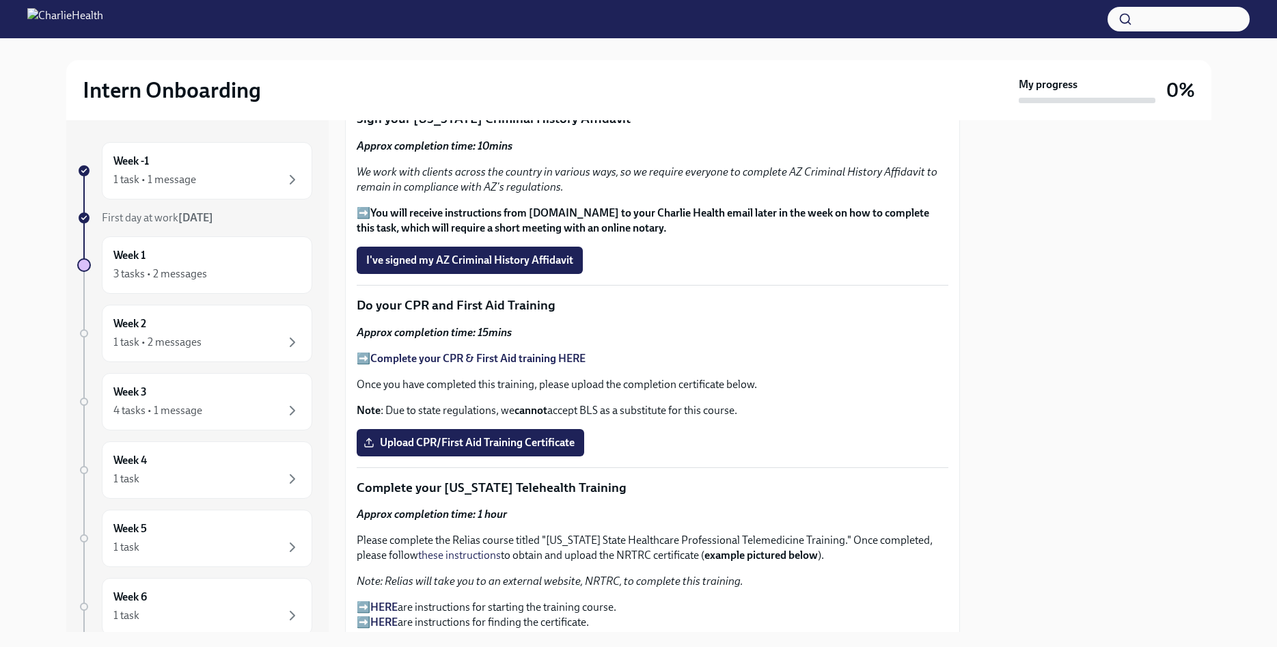
click at [531, 357] on strong "Complete your CPR & First Aid training HERE" at bounding box center [477, 358] width 215 height 13
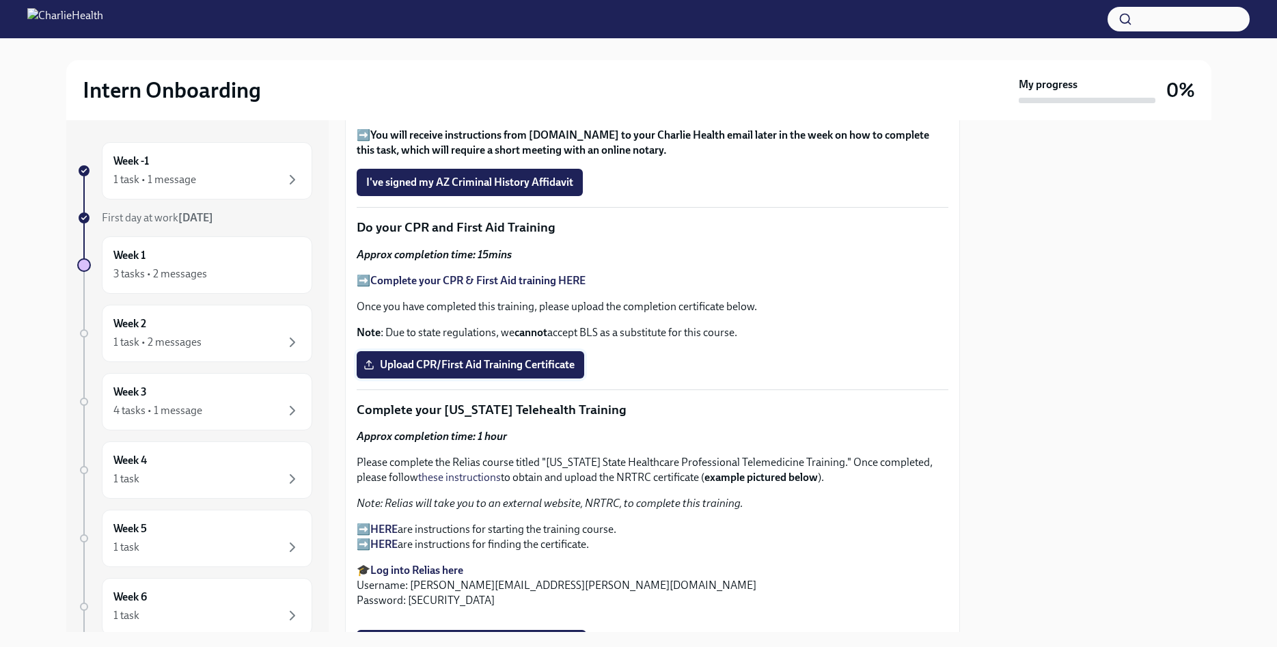
click at [550, 364] on span "Upload CPR/First Aid Training Certificate" at bounding box center [470, 365] width 208 height 14
click at [0, 0] on input "Upload CPR/First Aid Training Certificate" at bounding box center [0, 0] width 0 height 0
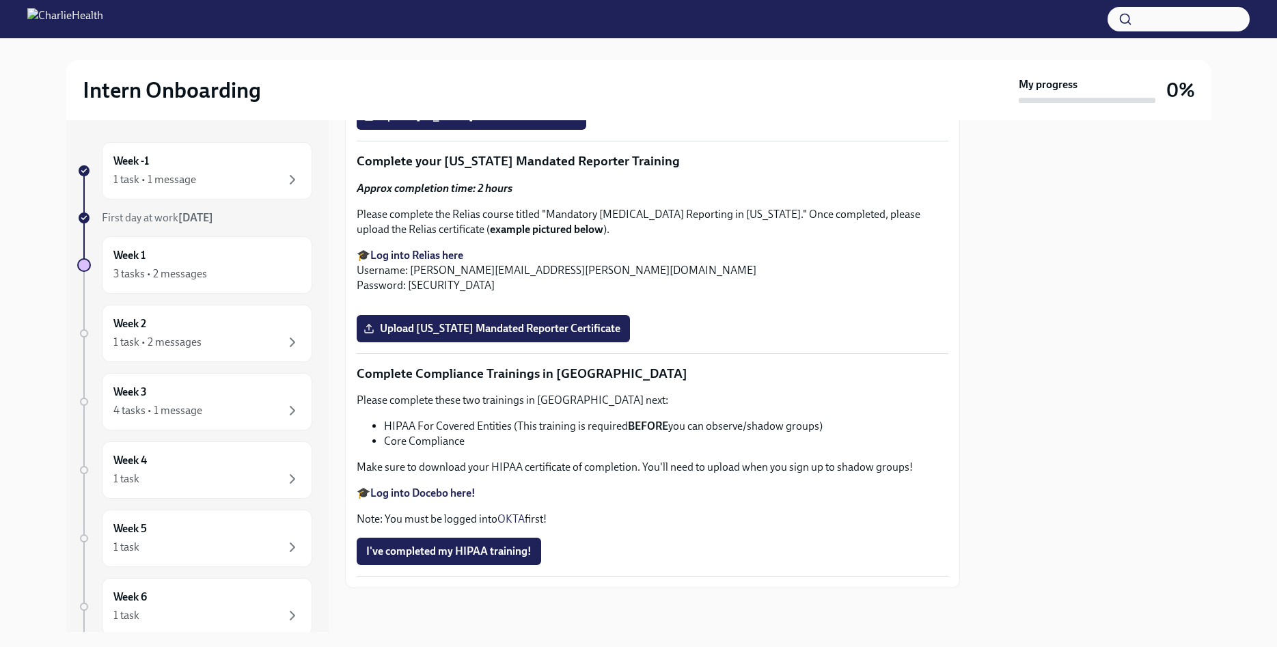
scroll to position [2512, 0]
click at [513, 123] on span "Upload Washington Telehealth Certificate" at bounding box center [471, 116] width 210 height 14
click at [0, 0] on input "Upload Washington Telehealth Certificate" at bounding box center [0, 0] width 0 height 0
click at [1185, 428] on div at bounding box center [1093, 376] width 235 height 512
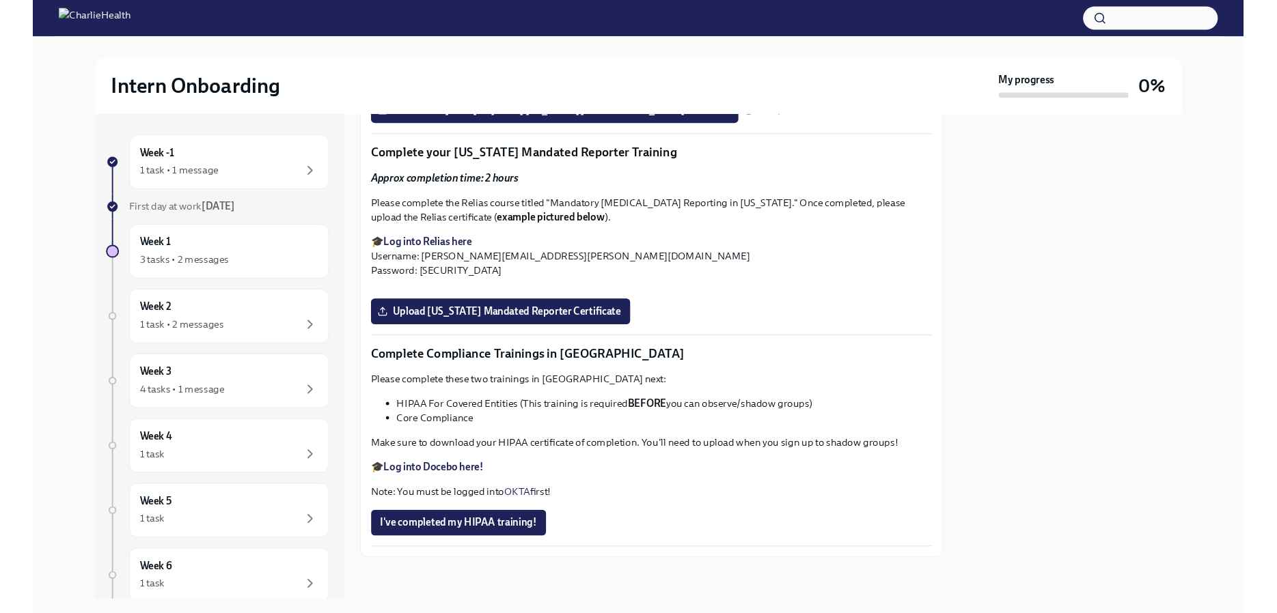
scroll to position [3134, 0]
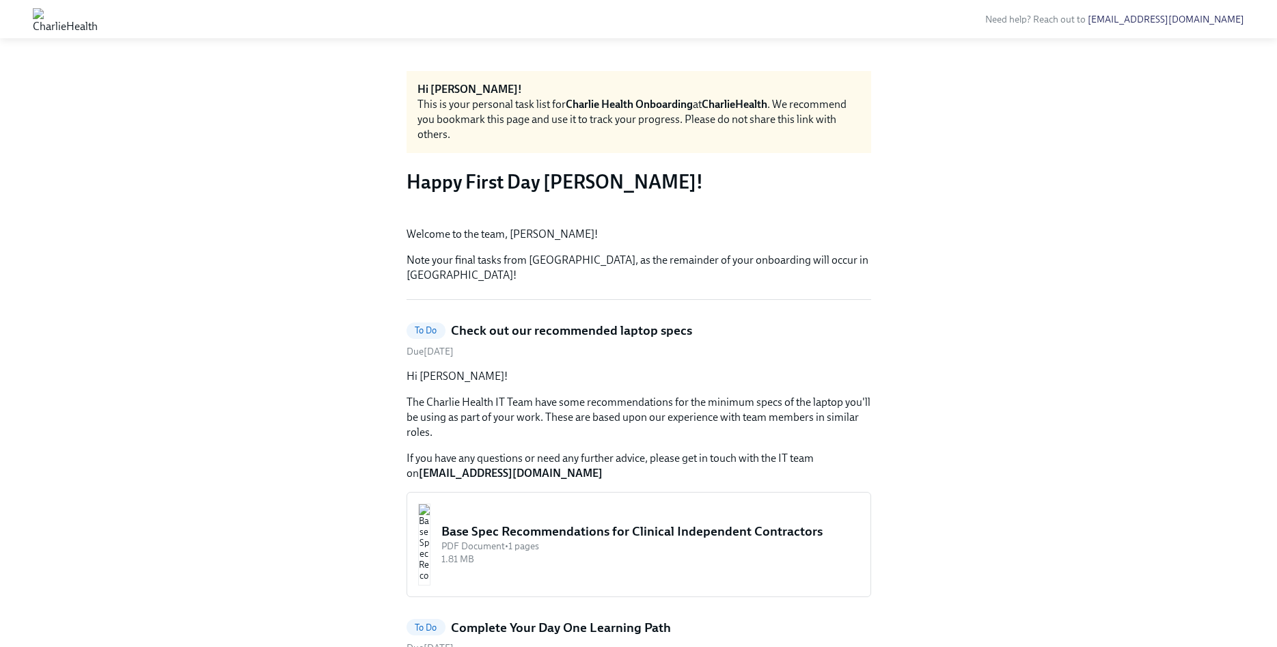
scroll to position [671, 0]
